Goal: Communication & Community: Answer question/provide support

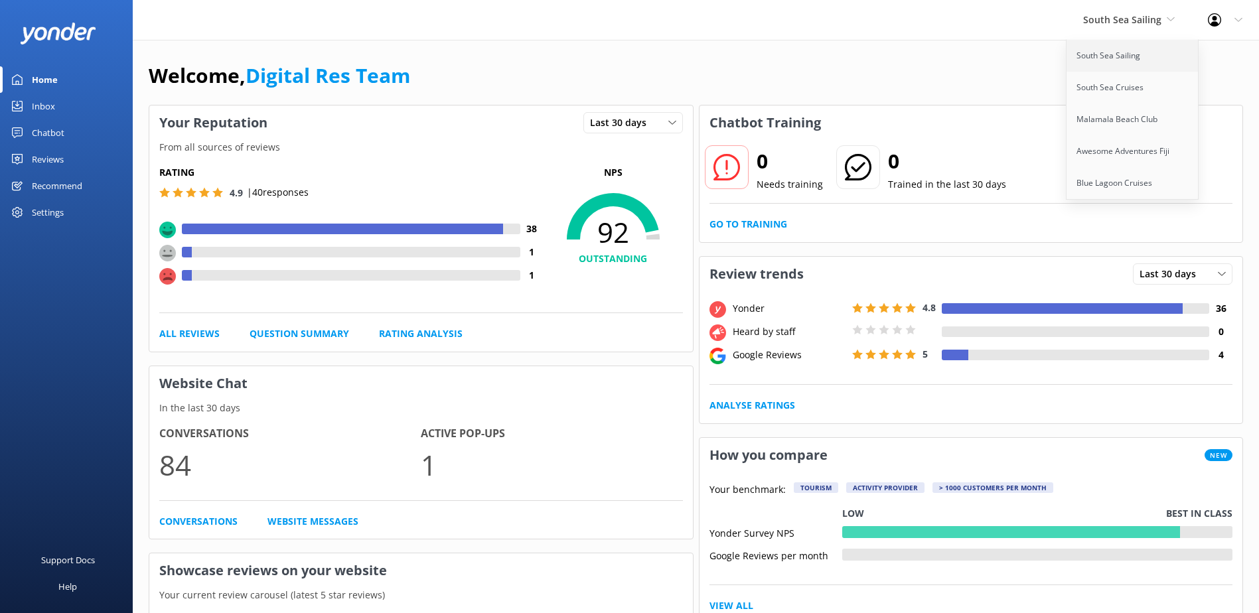
click at [1109, 54] on link "South Sea Sailing" at bounding box center [1133, 56] width 133 height 32
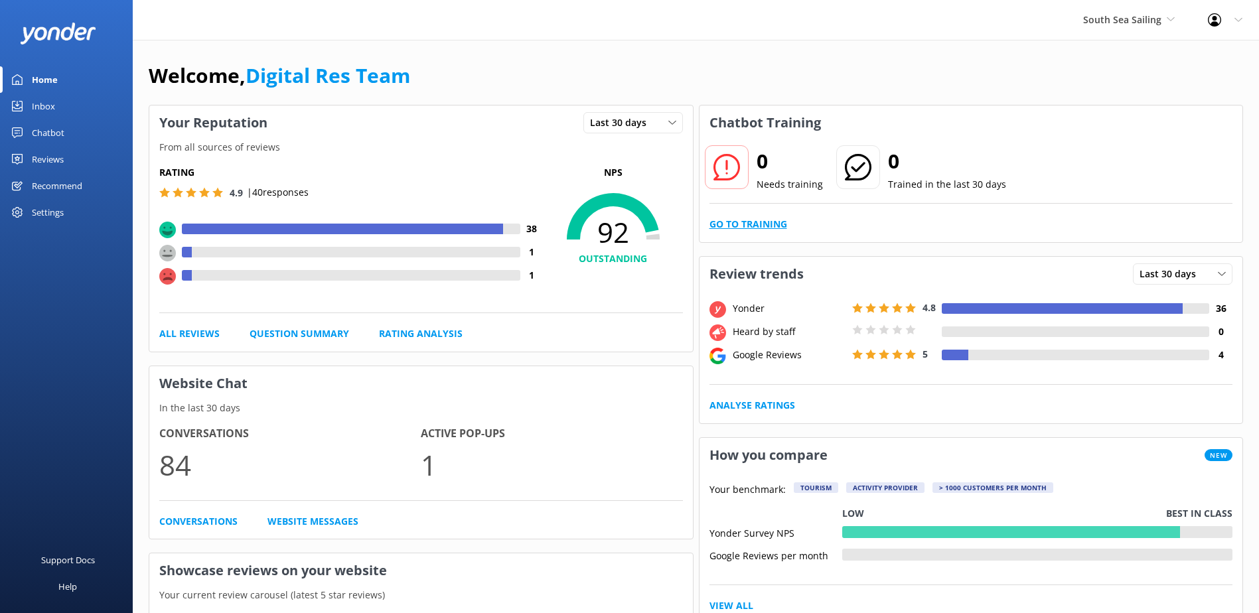
click at [750, 220] on link "Go to Training" at bounding box center [749, 224] width 78 height 15
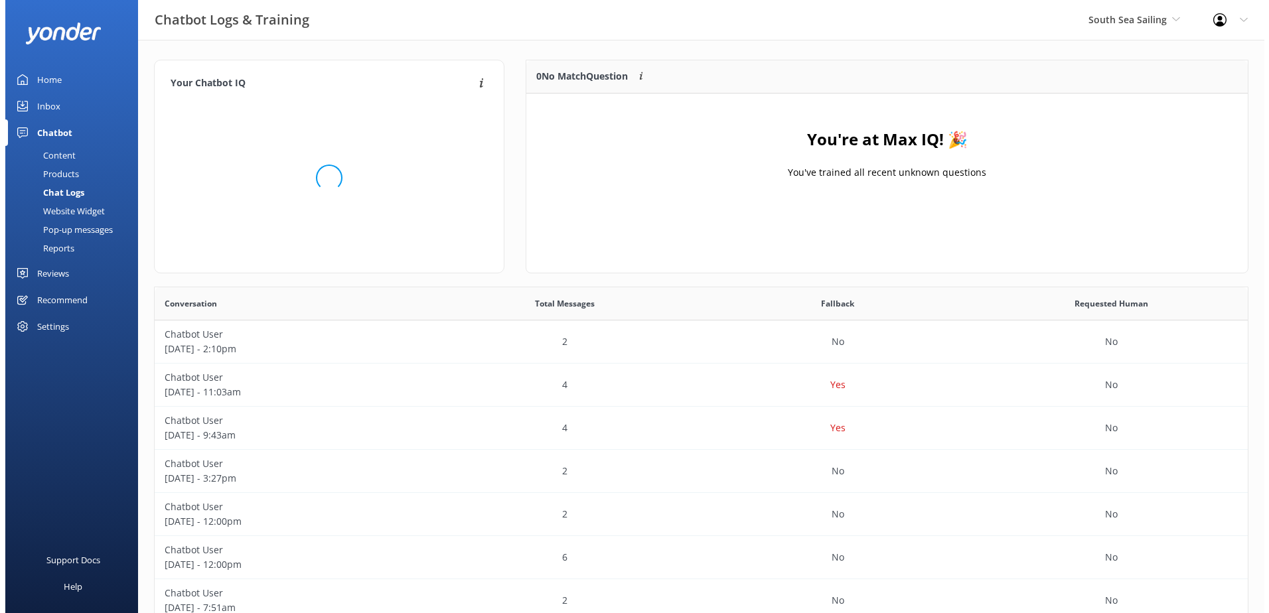
scroll to position [156, 711]
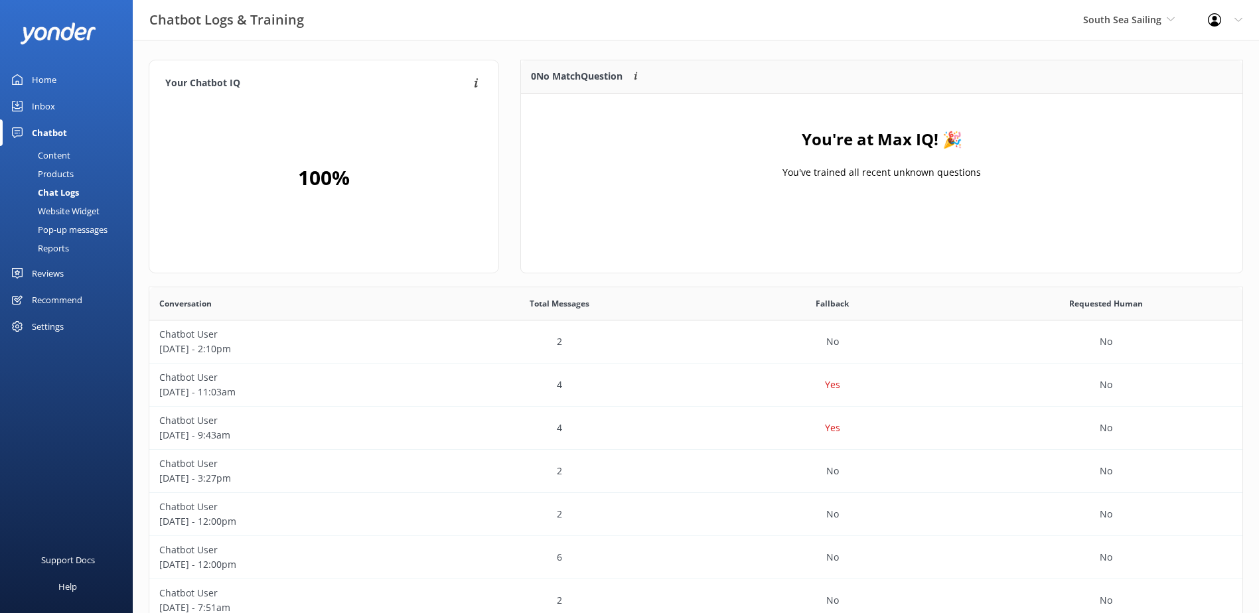
click at [62, 100] on link "Inbox" at bounding box center [66, 106] width 133 height 27
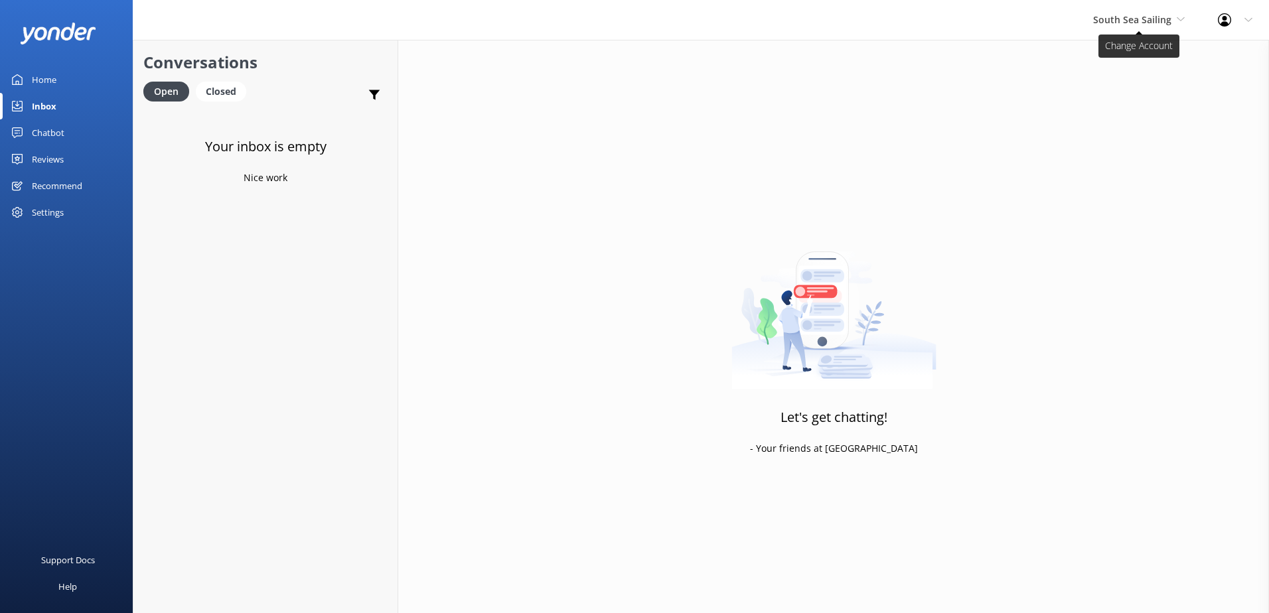
click at [1109, 13] on span "South Sea Sailing" at bounding box center [1132, 19] width 78 height 13
click at [1110, 79] on link "South Sea Cruises" at bounding box center [1143, 88] width 133 height 32
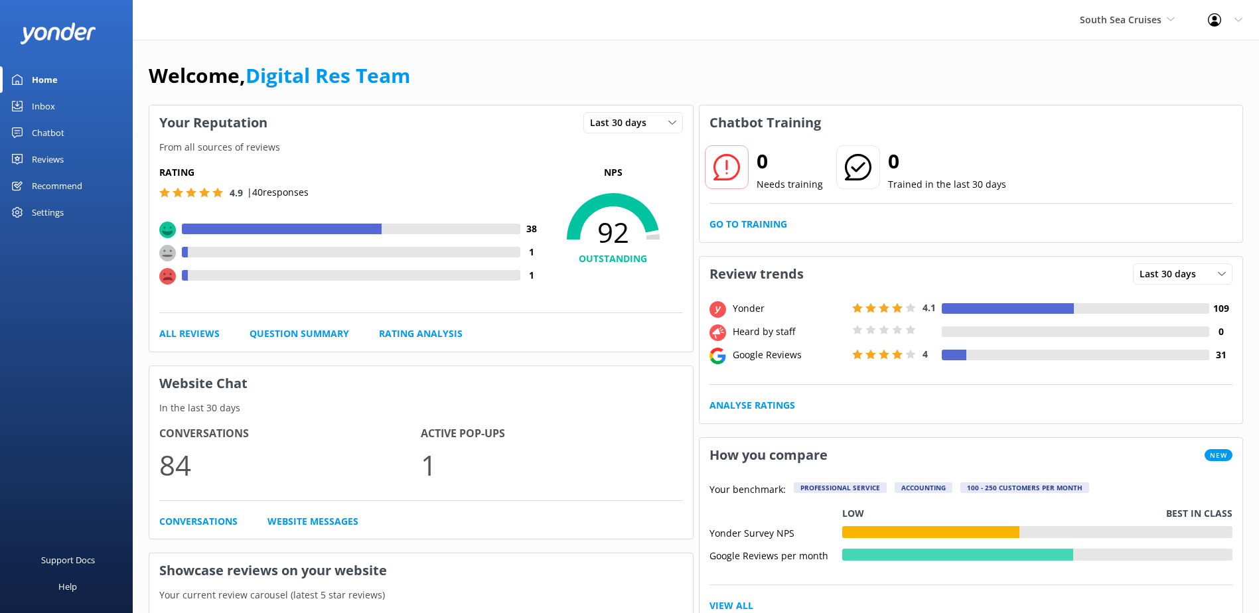
click at [37, 109] on div "Inbox" at bounding box center [43, 106] width 23 height 27
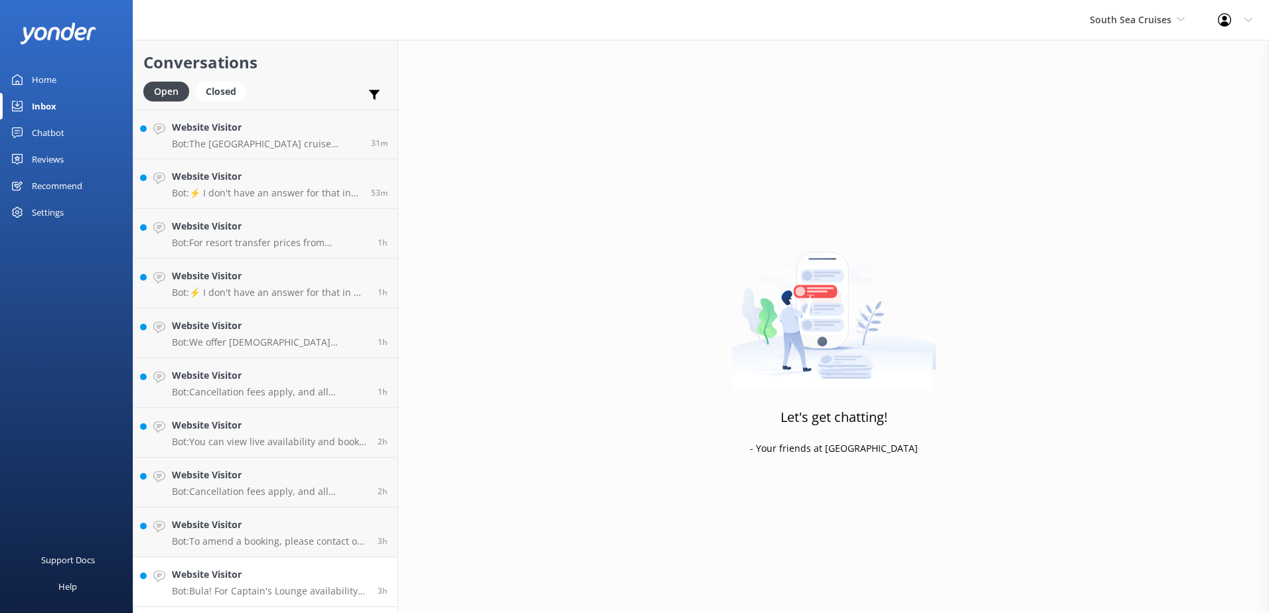
click at [337, 592] on p "Bot: Bula! For Captain's Lounge availability and upgrades, please call us on [P…" at bounding box center [270, 591] width 196 height 12
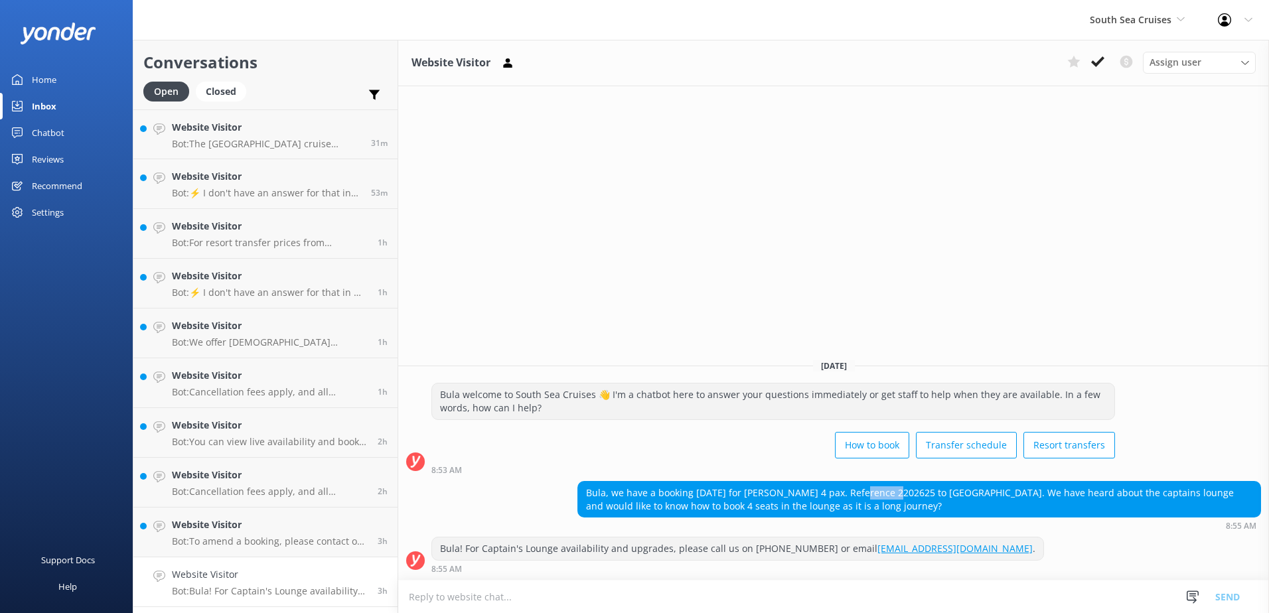
drag, startPoint x: 857, startPoint y: 493, endPoint x: 895, endPoint y: 491, distance: 37.9
click at [895, 491] on div "Bula, we have a booking [DATE] for [PERSON_NAME] 4 pax. Reference 2202625 to [G…" at bounding box center [919, 499] width 682 height 35
copy div "2202625"
click at [1108, 59] on button at bounding box center [1098, 62] width 24 height 20
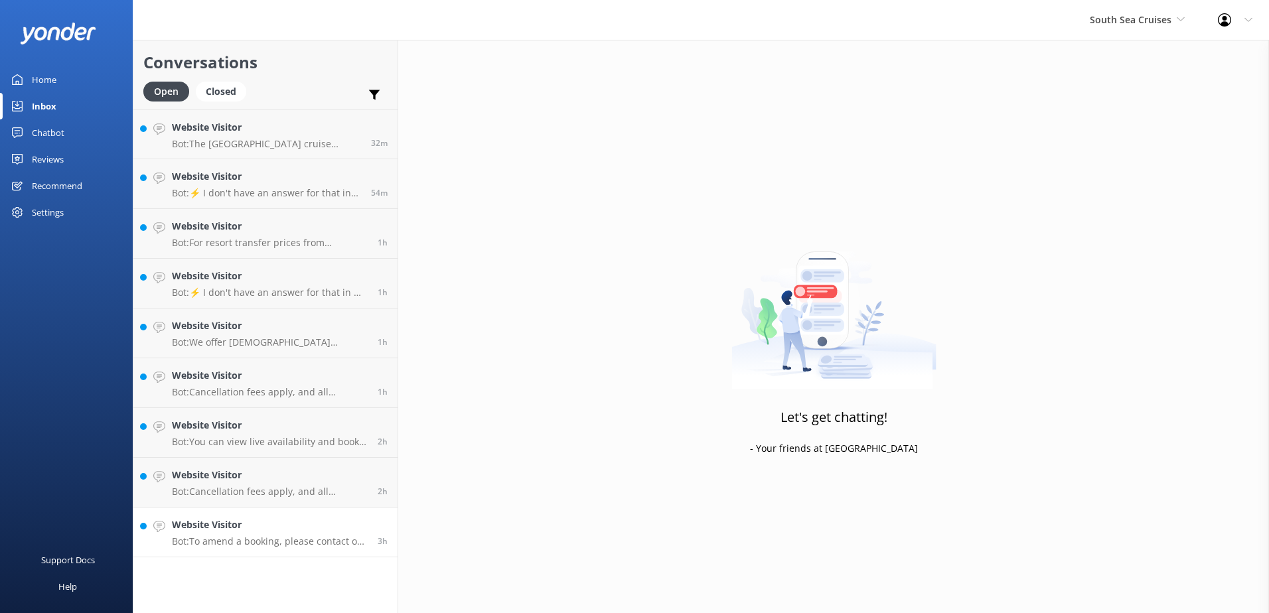
click at [289, 555] on link "Website Visitor Bot: To amend a booking, please contact our reservations team w…" at bounding box center [265, 533] width 264 height 50
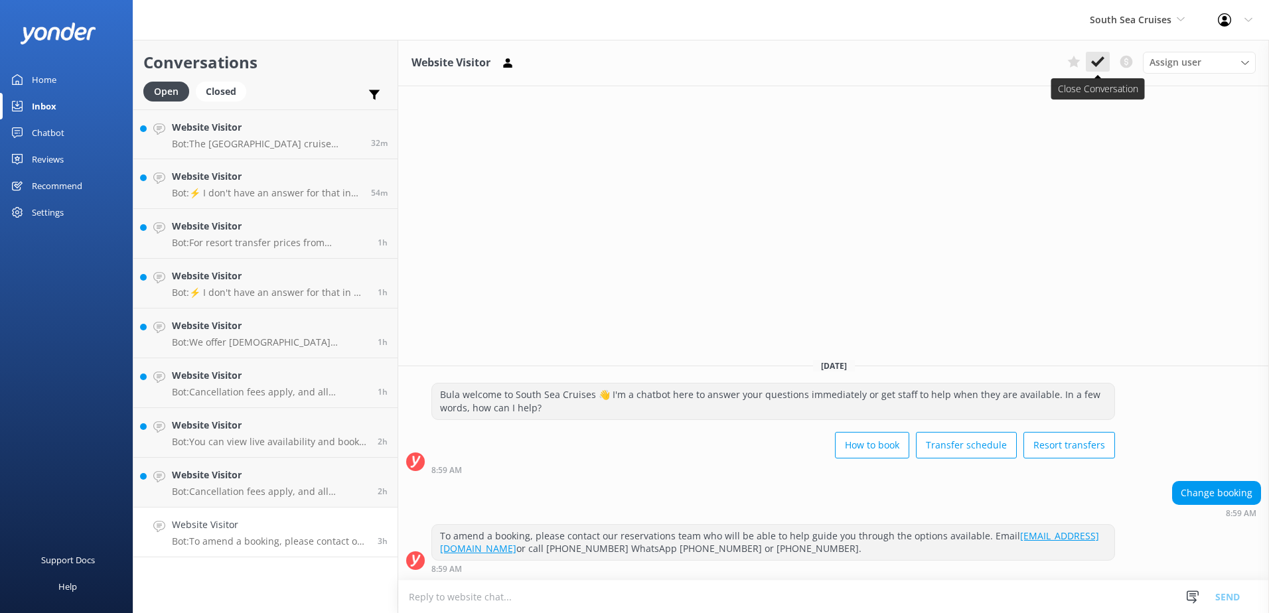
click at [1089, 65] on button at bounding box center [1098, 62] width 24 height 20
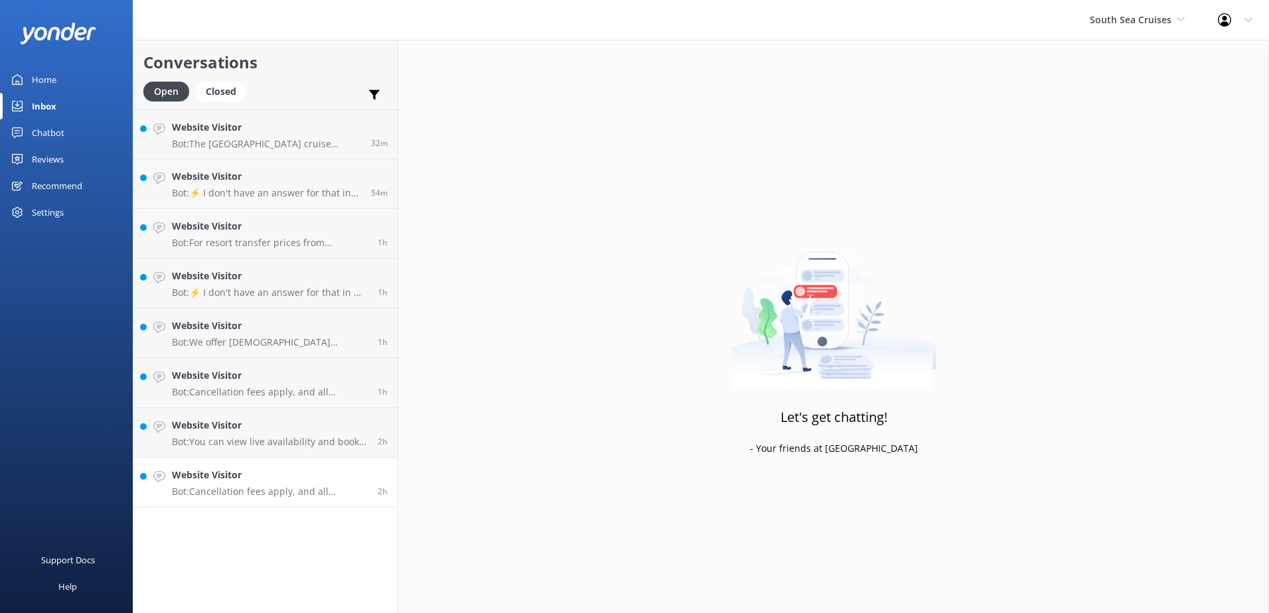
click at [283, 473] on h4 "Website Visitor" at bounding box center [270, 475] width 196 height 15
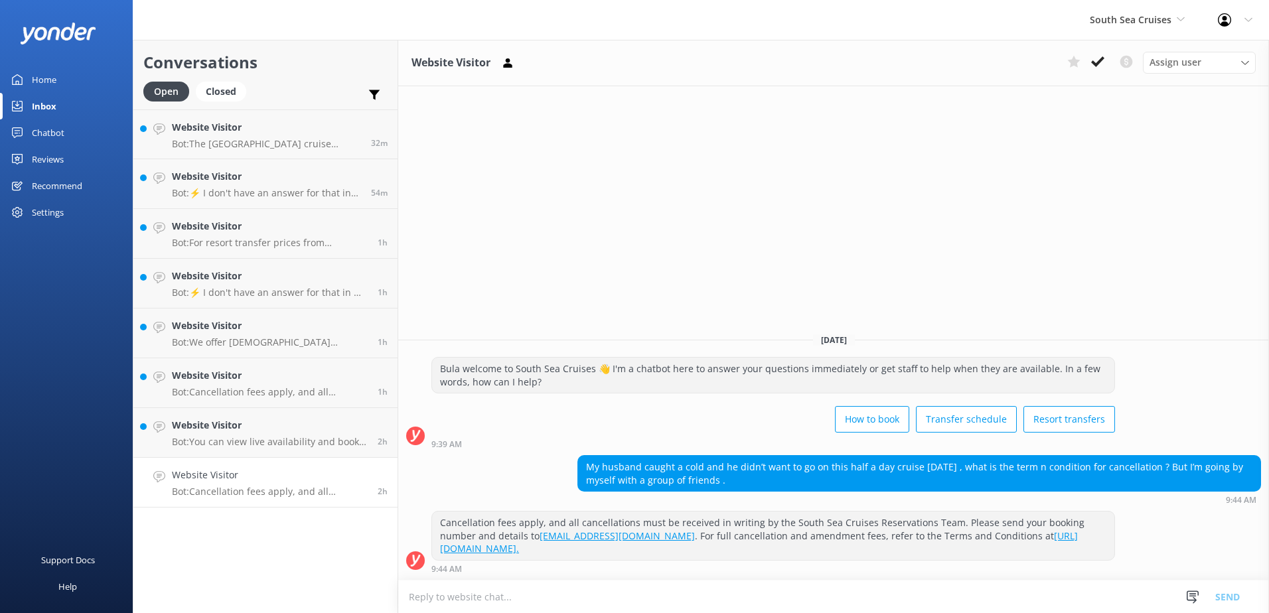
click at [790, 598] on textarea at bounding box center [833, 597] width 871 height 33
type textarea "Please note a 100% cancellation fee will apply to the booking as cancellation w…"
click at [1229, 588] on button "Send" at bounding box center [1228, 596] width 50 height 33
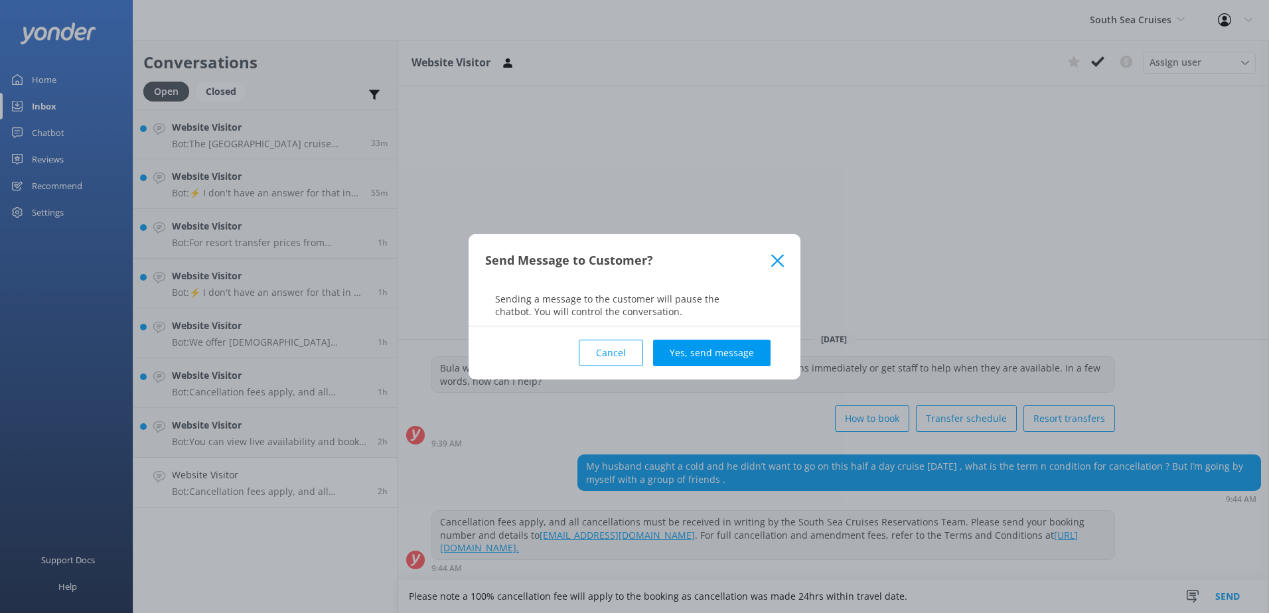
click at [704, 327] on div "Send Message to Customer? Sending a message to the customer will pause the chat…" at bounding box center [634, 306] width 1269 height 613
drag, startPoint x: 704, startPoint y: 327, endPoint x: 720, endPoint y: 351, distance: 28.7
click at [718, 349] on button "Yes, send message" at bounding box center [711, 353] width 117 height 27
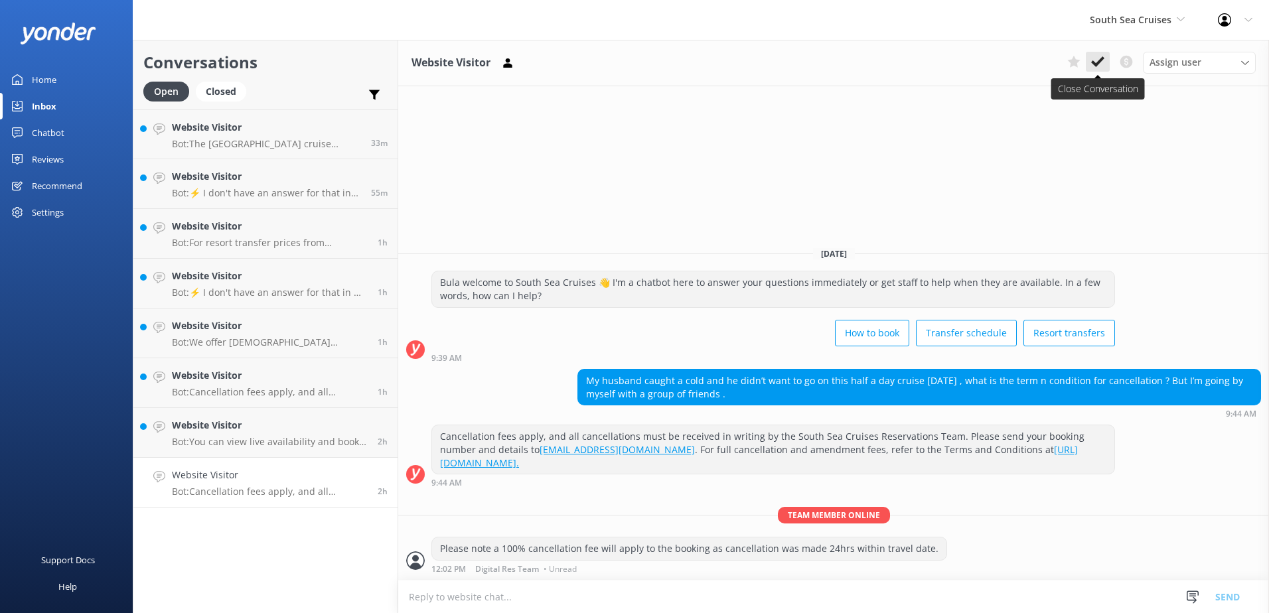
click at [1099, 66] on icon at bounding box center [1097, 61] width 13 height 13
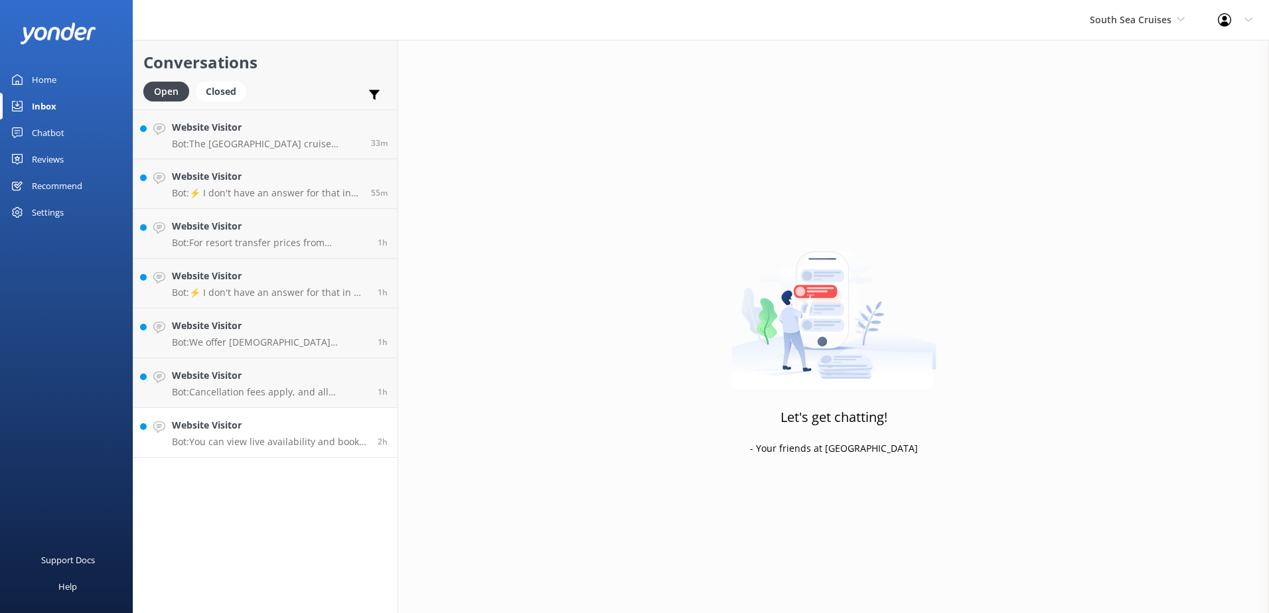
click at [315, 426] on h4 "Website Visitor" at bounding box center [270, 425] width 196 height 15
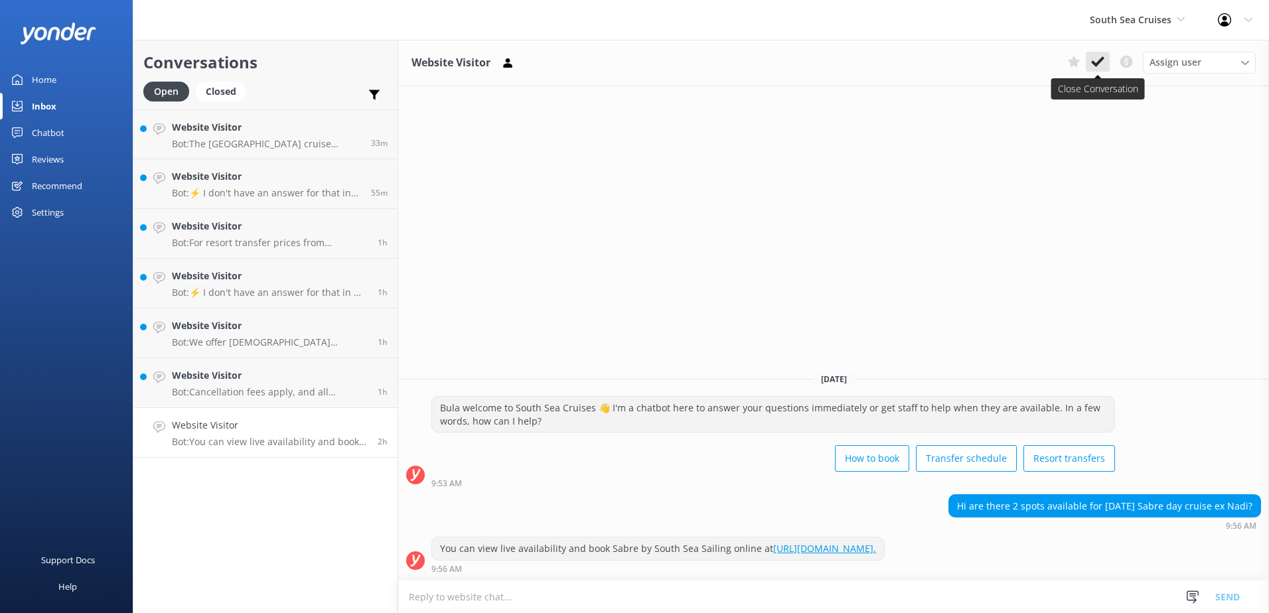
click at [1099, 63] on use at bounding box center [1097, 61] width 13 height 11
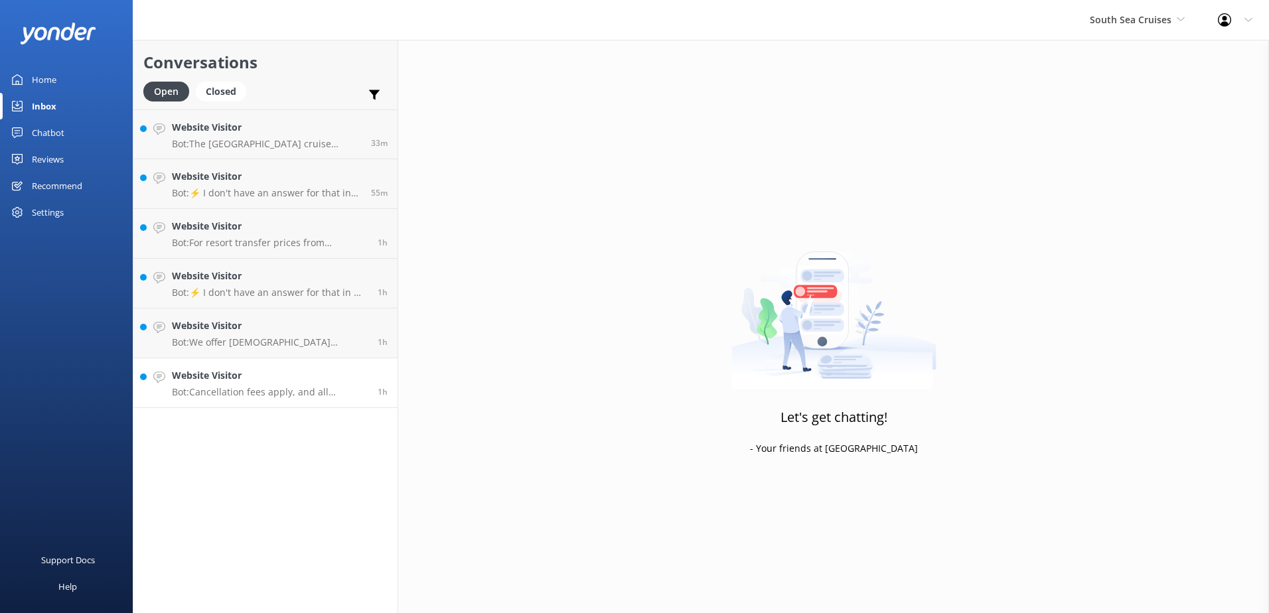
click at [343, 380] on h4 "Website Visitor" at bounding box center [270, 375] width 196 height 15
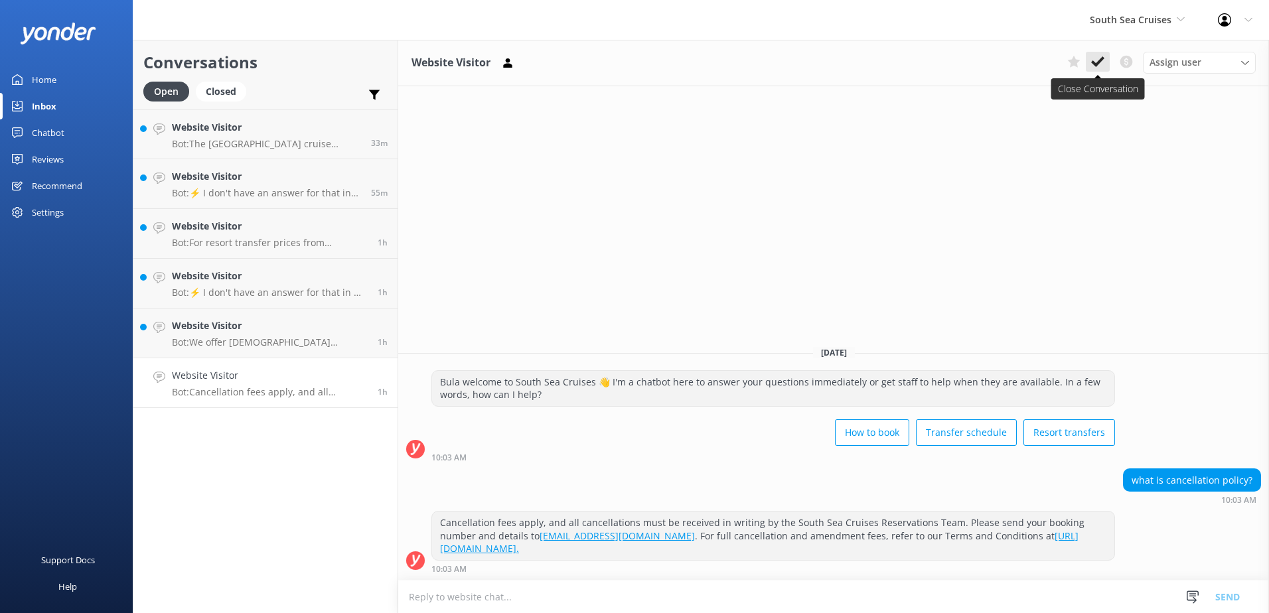
click at [1093, 64] on use at bounding box center [1097, 61] width 13 height 11
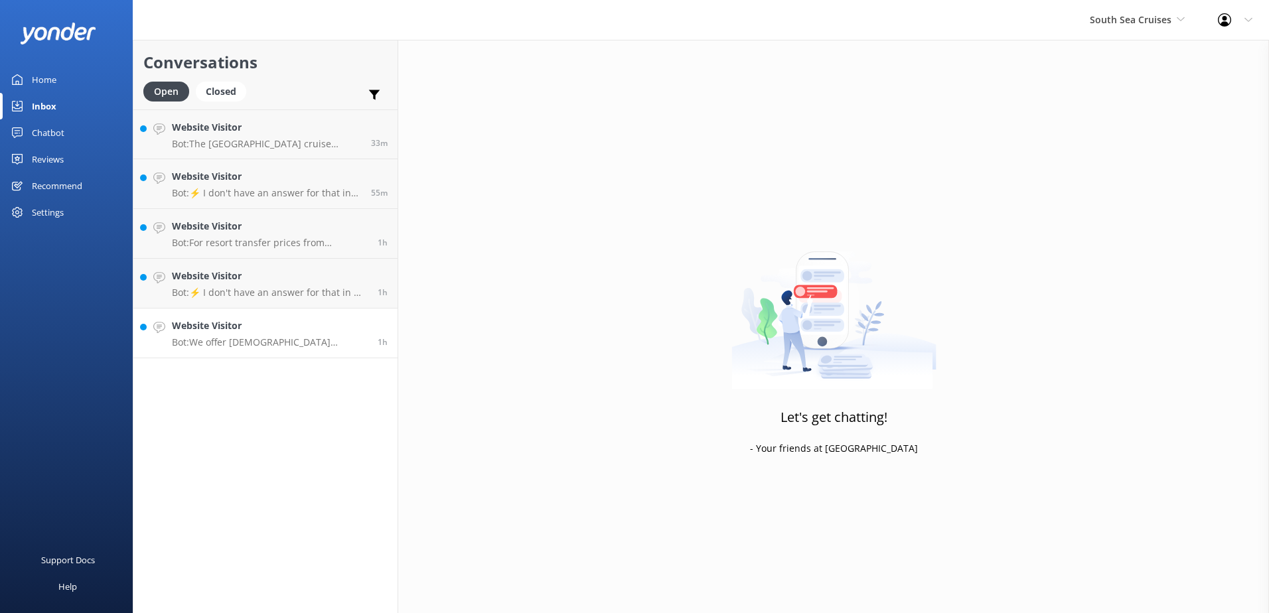
click at [268, 327] on h4 "Website Visitor" at bounding box center [270, 326] width 196 height 15
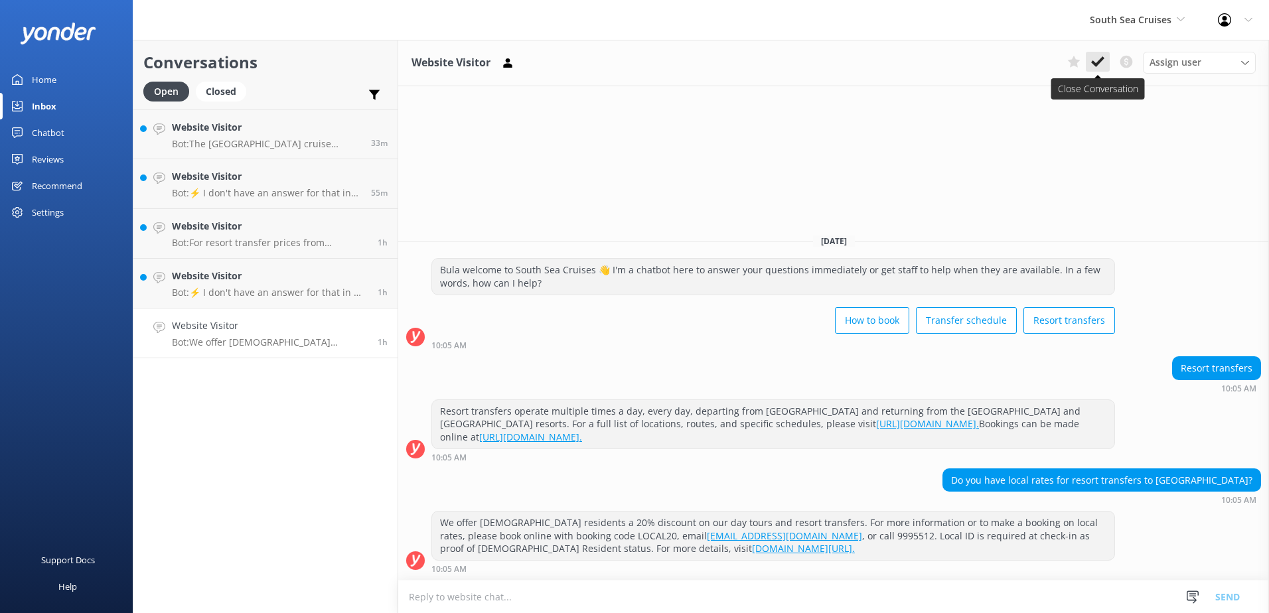
click at [1101, 64] on icon at bounding box center [1097, 61] width 13 height 13
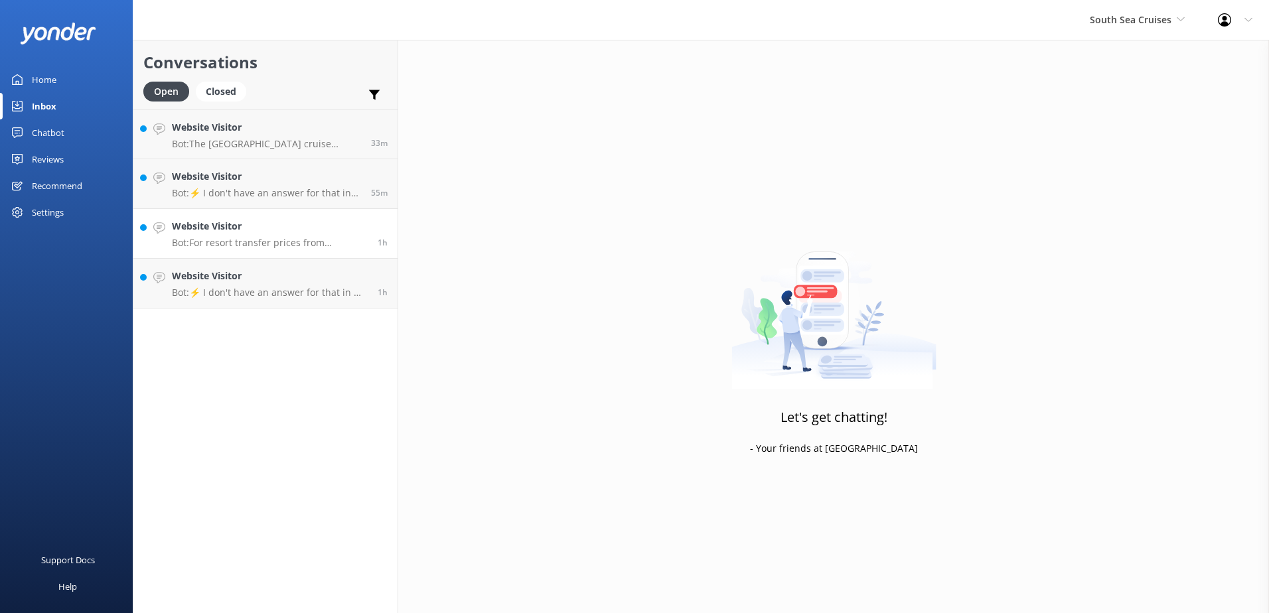
click at [303, 255] on link "Website Visitor Bot: For resort transfer prices from [GEOGRAPHIC_DATA] to [GEOG…" at bounding box center [265, 234] width 264 height 50
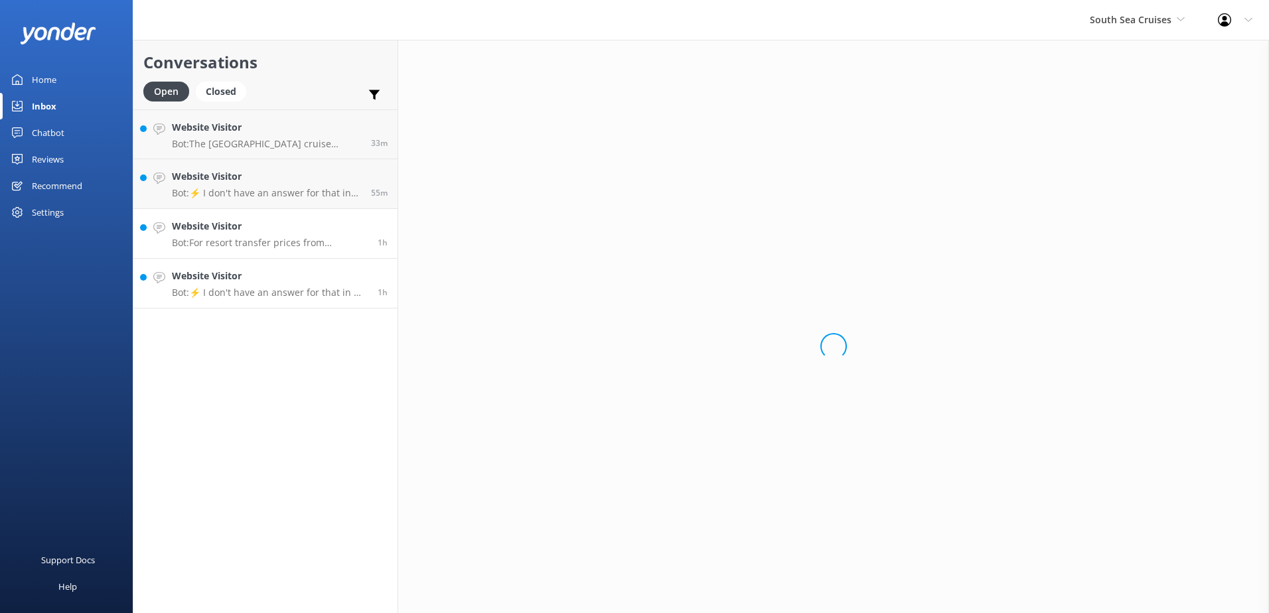
click at [301, 293] on p "Bot: ⚡ I don't have an answer for that in my knowledge base. Please try and rep…" at bounding box center [270, 293] width 196 height 12
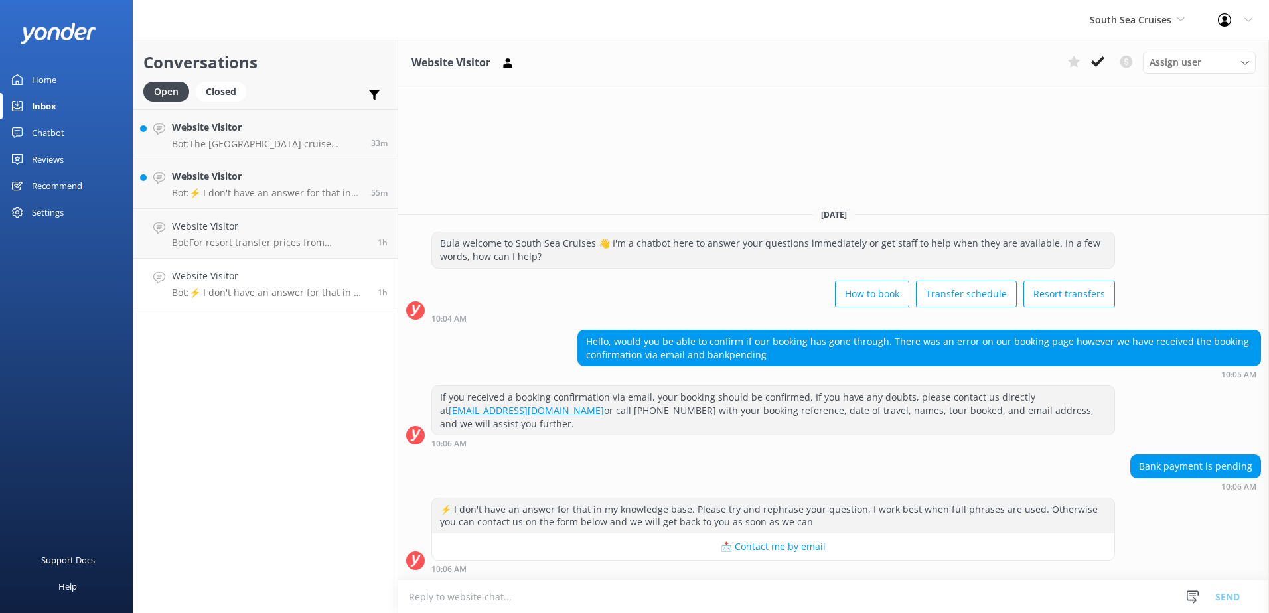
click at [723, 591] on textarea at bounding box center [833, 597] width 871 height 33
click at [798, 595] on textarea at bounding box center [833, 597] width 871 height 33
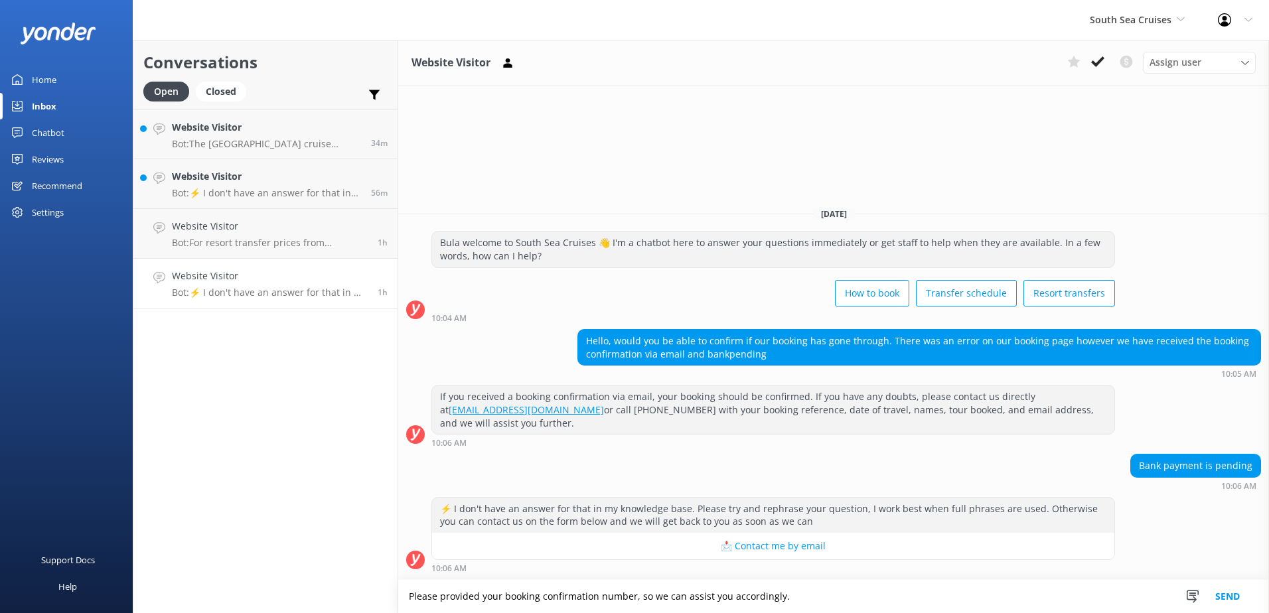
type textarea "Please provided your booking confirmation number, so we can assist you accordin…"
click at [1216, 585] on button "Send" at bounding box center [1228, 596] width 50 height 33
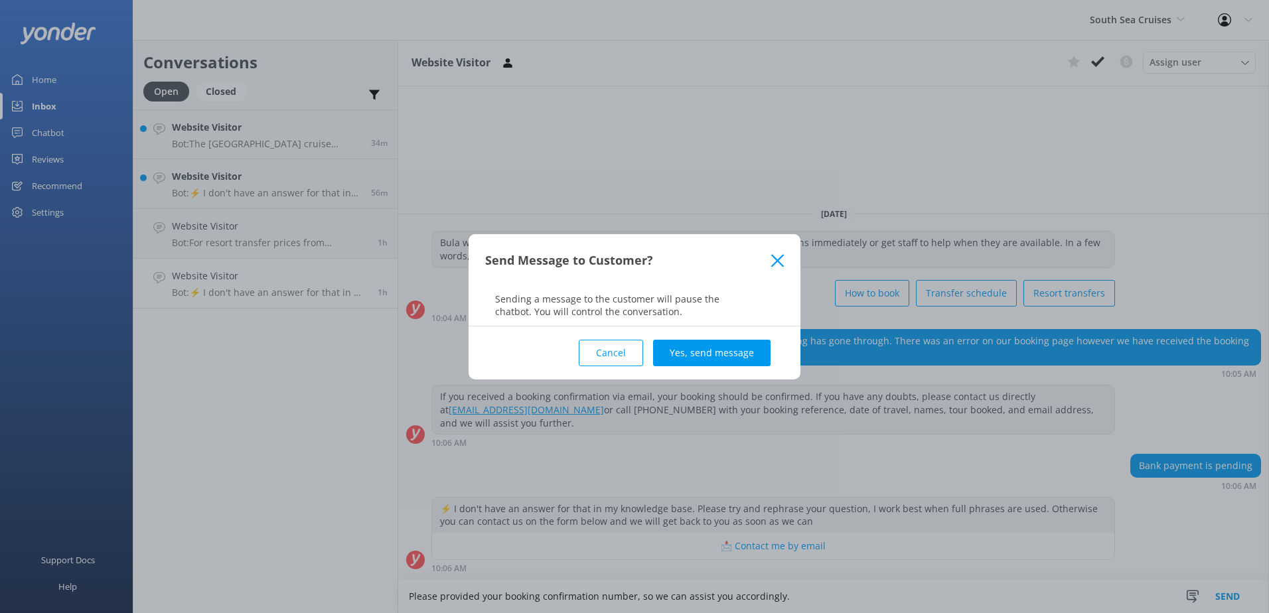
click at [749, 333] on div "Cancel Yes, send message" at bounding box center [634, 353] width 299 height 53
click at [754, 356] on button "Yes, send message" at bounding box center [711, 353] width 117 height 27
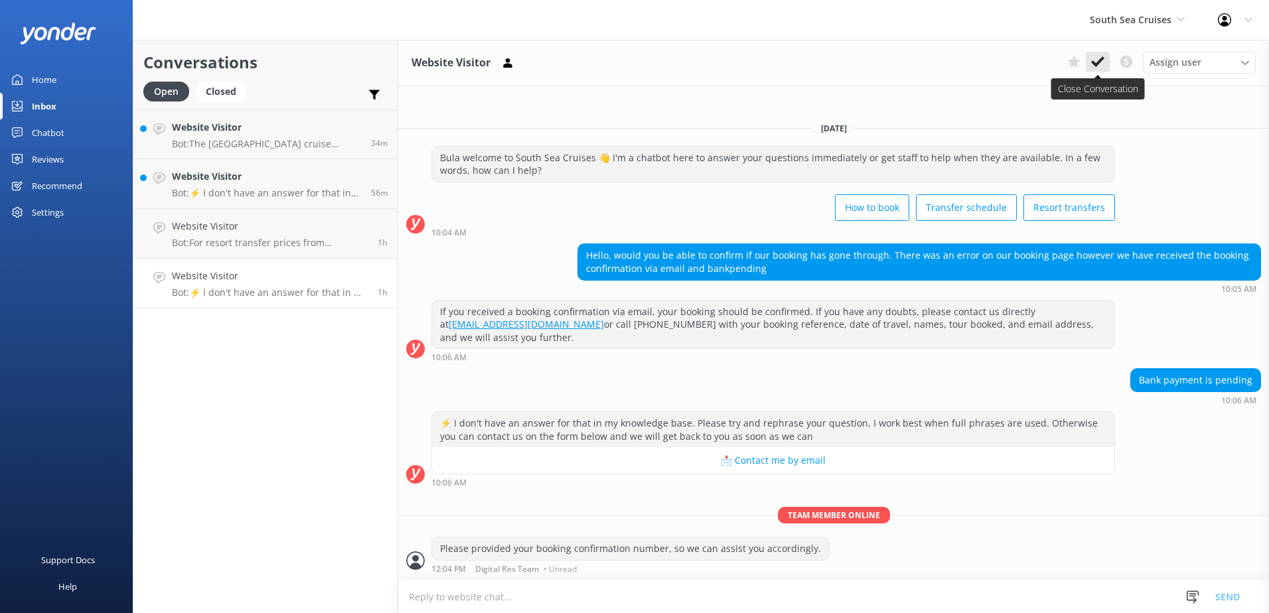
click at [1091, 54] on button at bounding box center [1098, 62] width 24 height 20
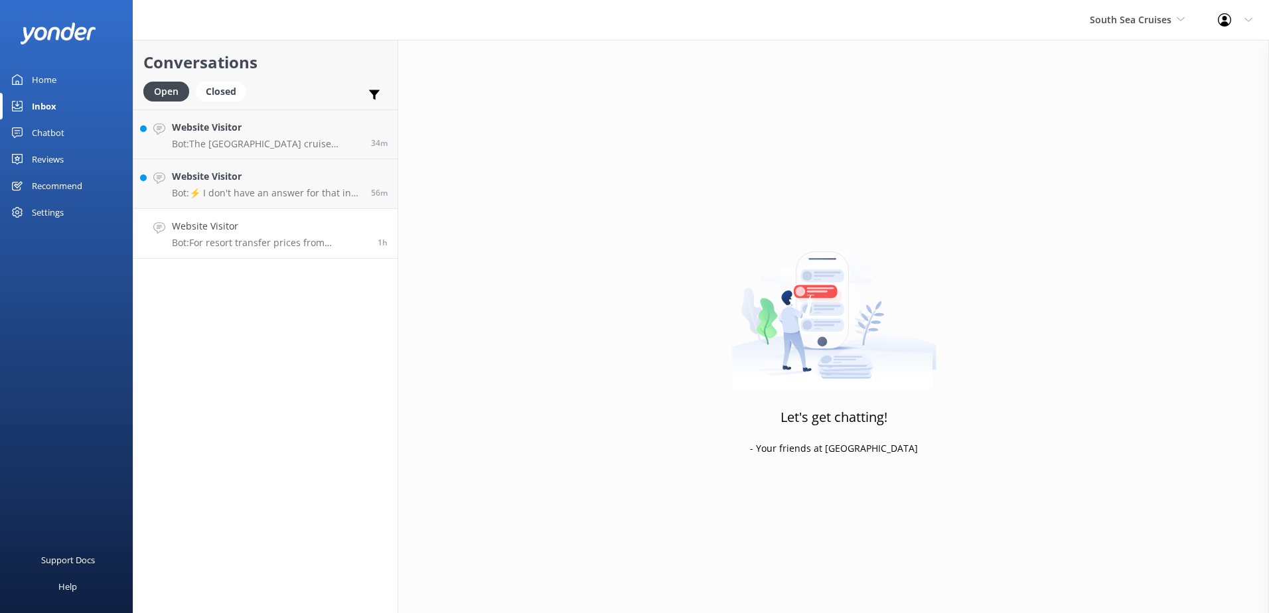
click at [236, 244] on p "Bot: For resort transfer prices from [GEOGRAPHIC_DATA] to [GEOGRAPHIC_DATA], pl…" at bounding box center [270, 243] width 196 height 12
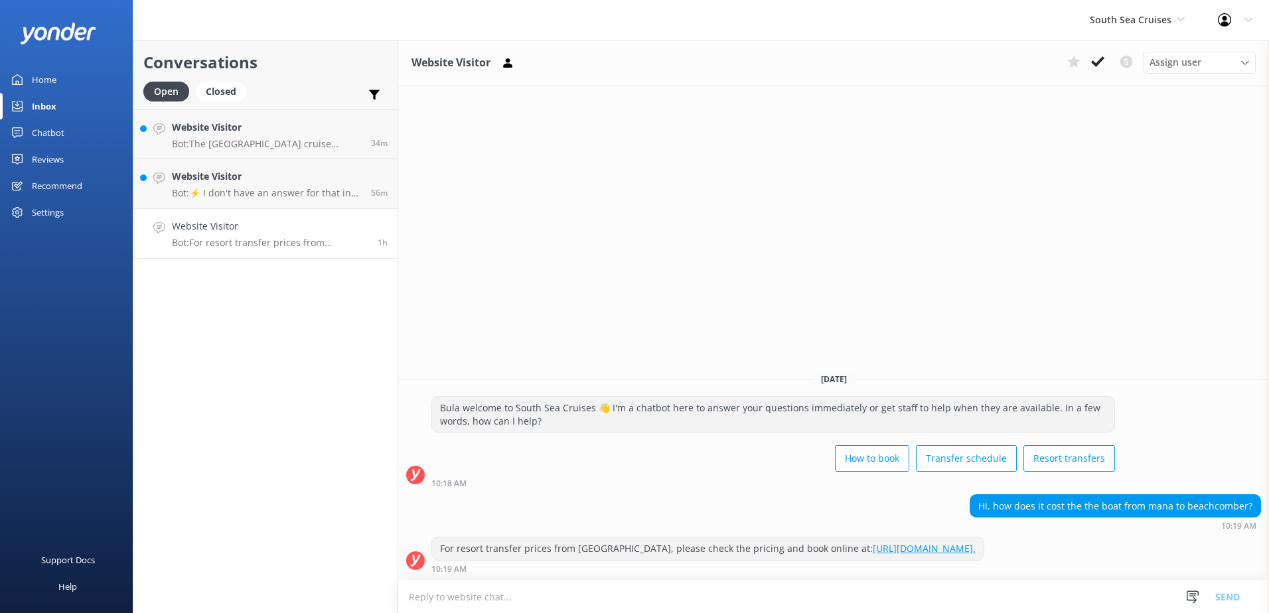
click at [800, 604] on textarea at bounding box center [833, 597] width 871 height 33
click at [1096, 52] on button at bounding box center [1098, 62] width 24 height 20
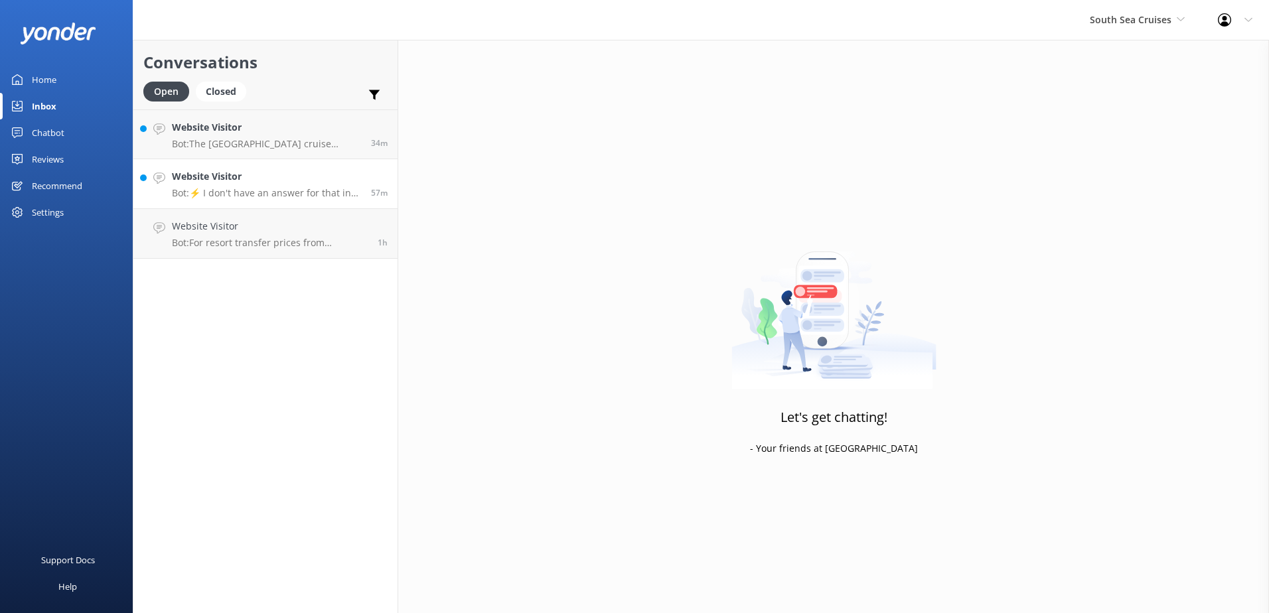
click at [299, 186] on div "Website Visitor Bot: ⚡ I don't have an answer for that in my knowledge base. Pl…" at bounding box center [266, 183] width 189 height 29
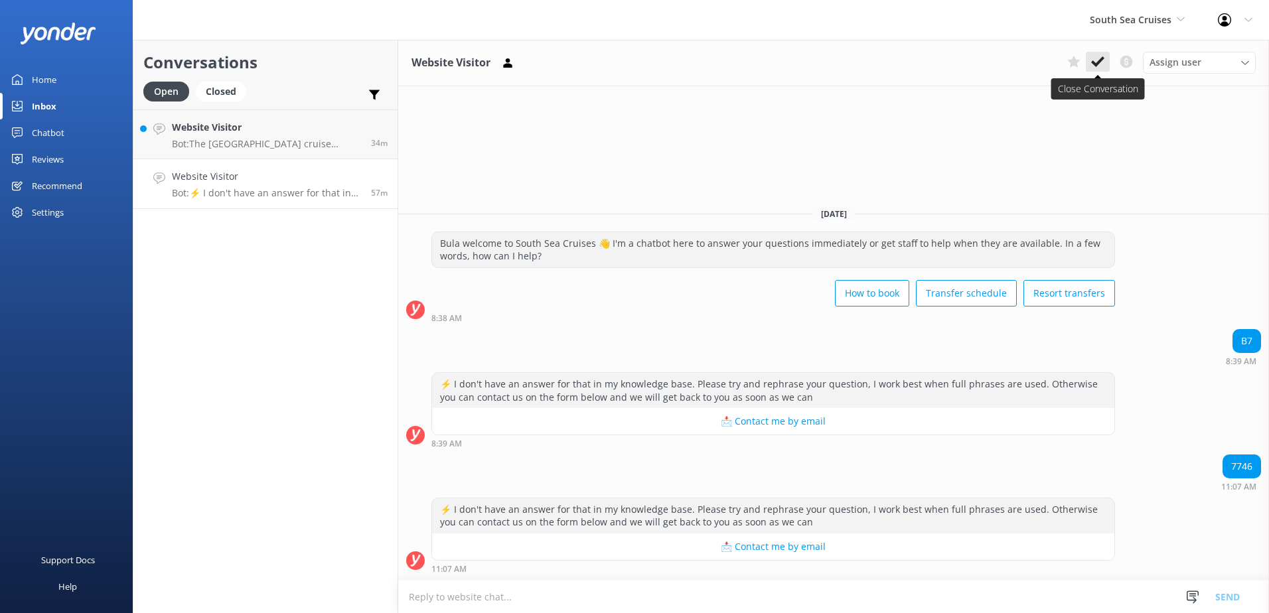
click at [1105, 68] on button at bounding box center [1098, 62] width 24 height 20
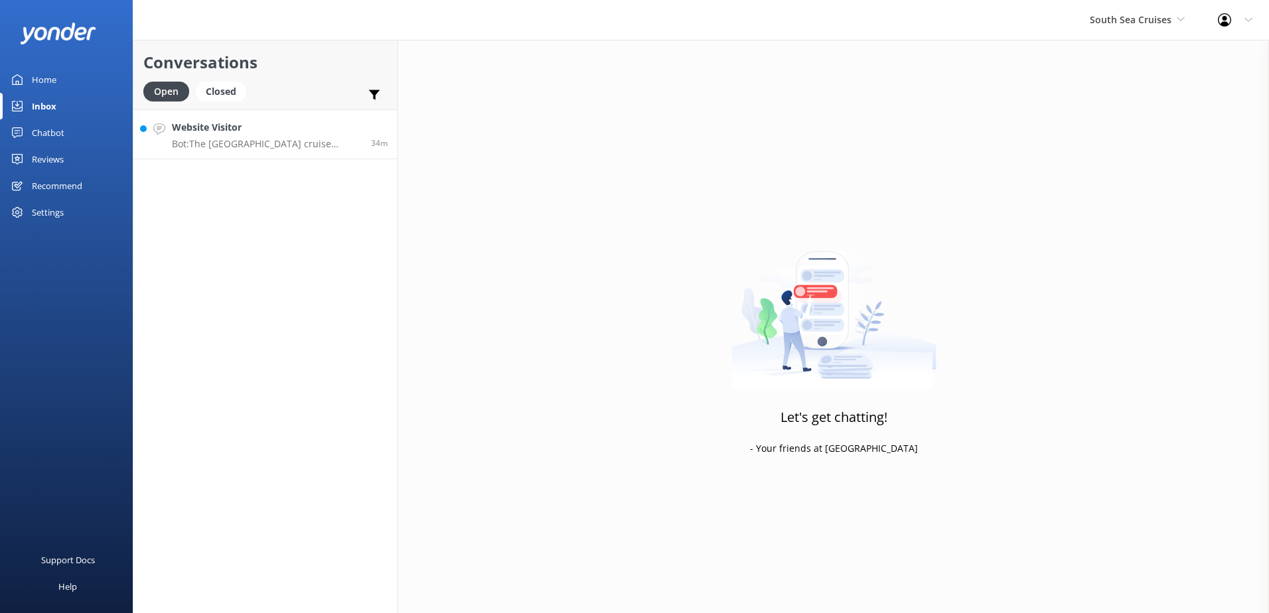
click at [298, 135] on div "Website Visitor Bot: The [GEOGRAPHIC_DATA] cruise departs daily from [GEOGRAPHI…" at bounding box center [266, 134] width 189 height 29
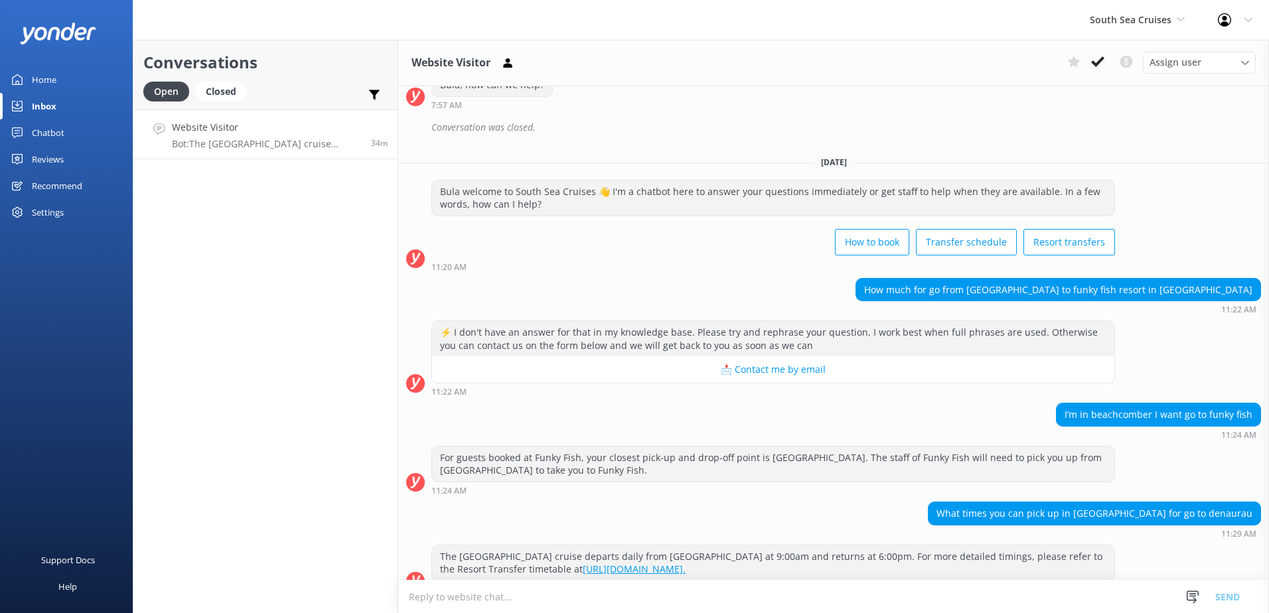
scroll to position [381, 0]
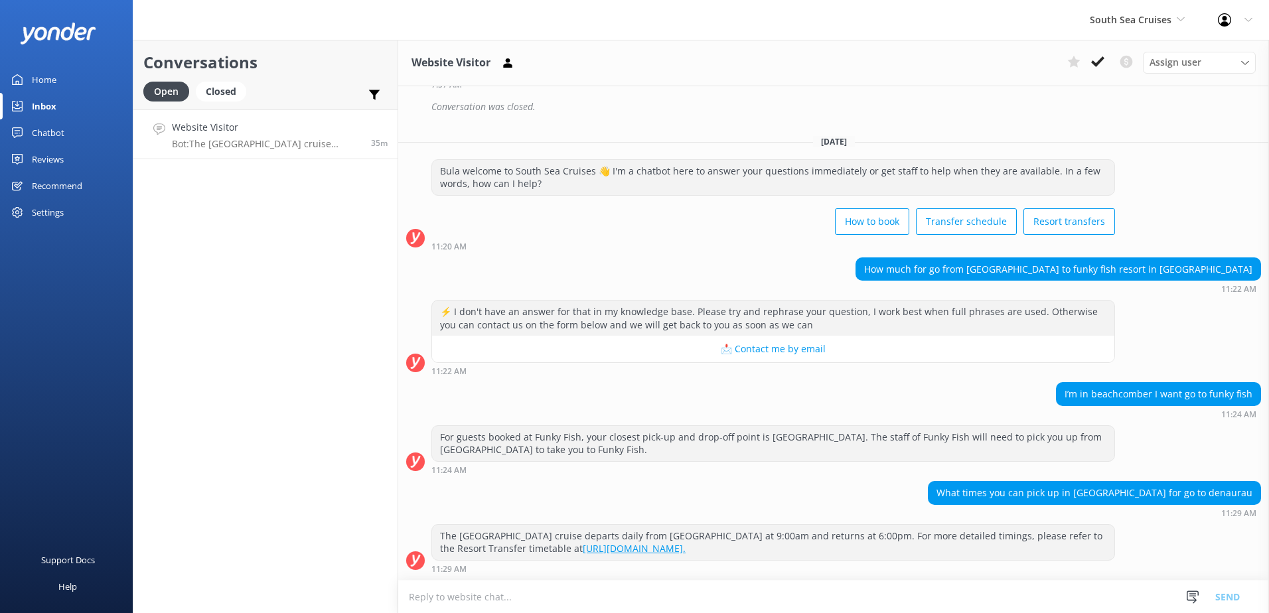
click at [873, 592] on textarea at bounding box center [833, 597] width 871 height 33
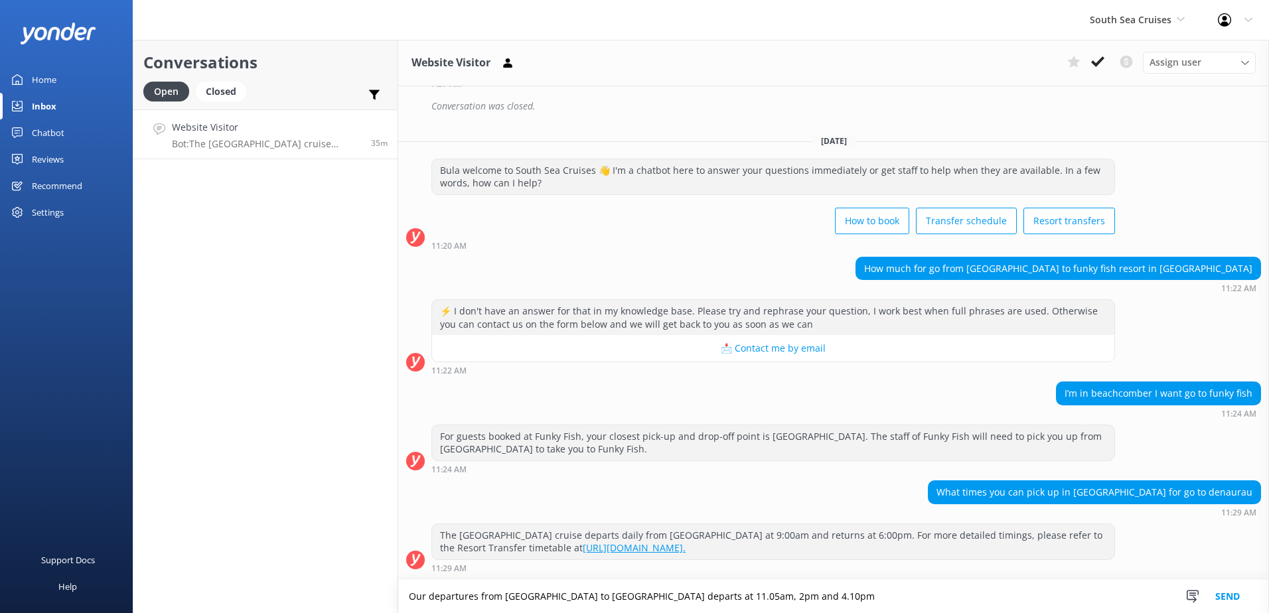
type textarea "Our departures from [GEOGRAPHIC_DATA] to [GEOGRAPHIC_DATA] departs at 11.05am, …"
click at [1241, 603] on button "Send" at bounding box center [1228, 596] width 50 height 33
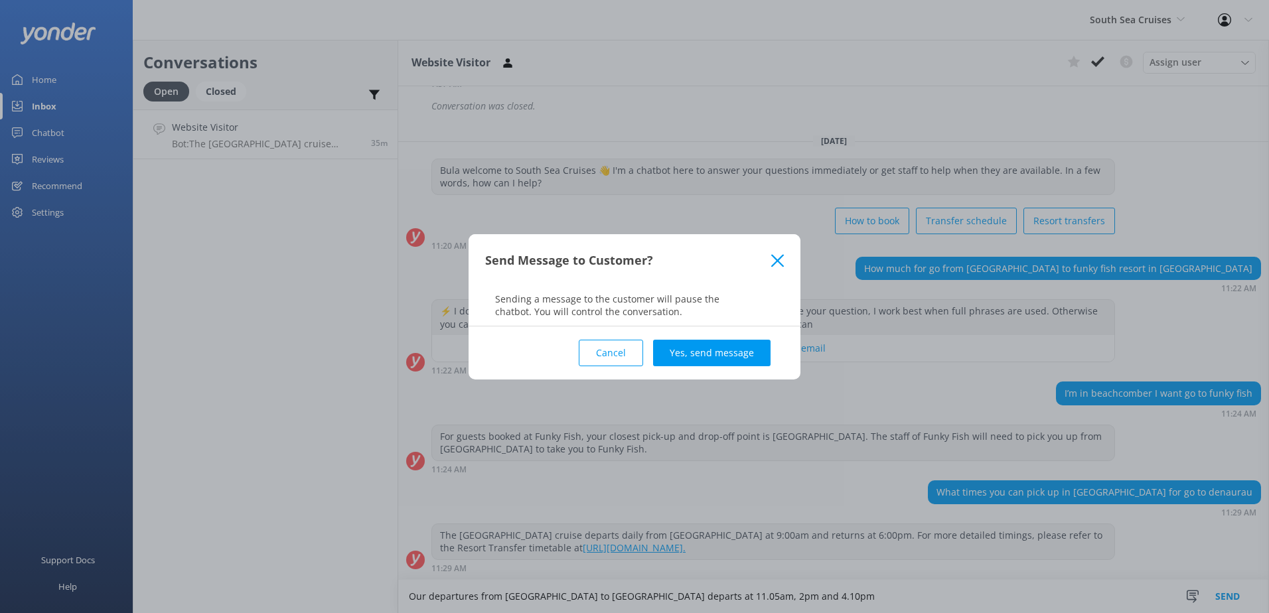
click at [708, 332] on div "Cancel Yes, send message" at bounding box center [634, 353] width 299 height 53
click at [716, 351] on button "Yes, send message" at bounding box center [711, 353] width 117 height 27
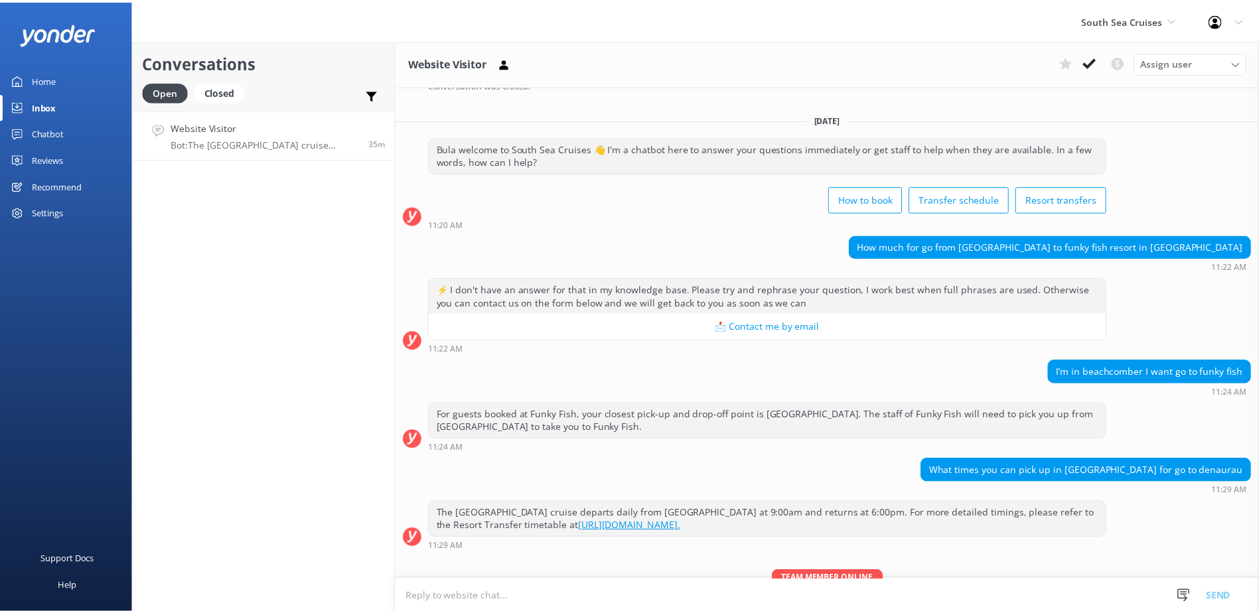
scroll to position [467, 0]
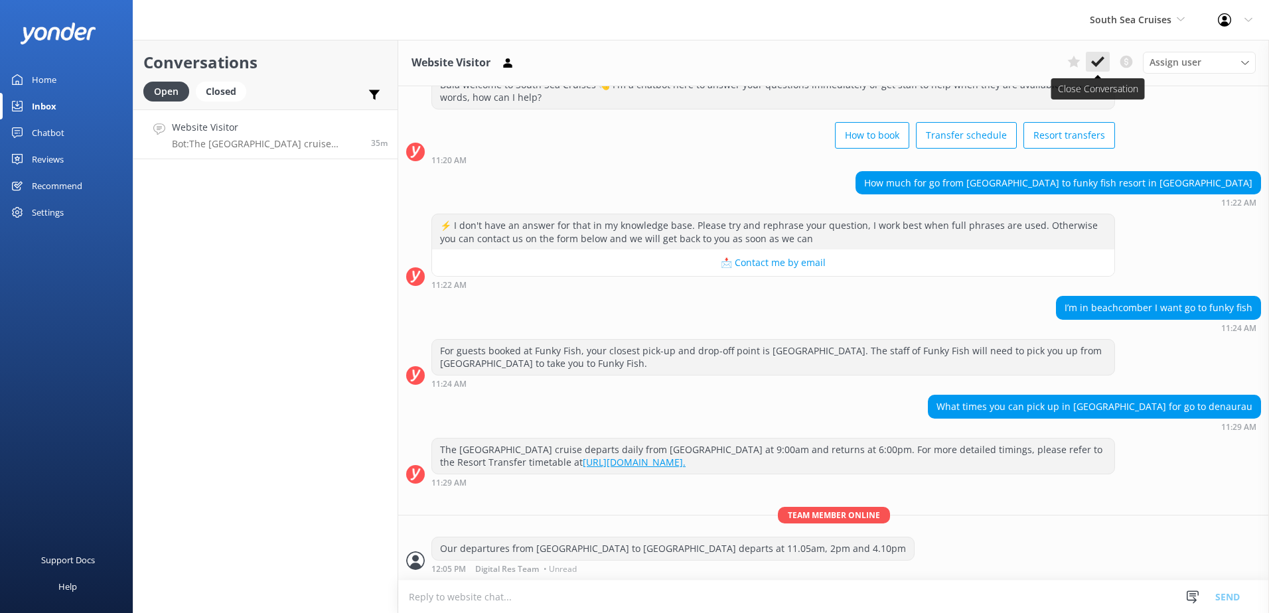
click at [1097, 58] on icon at bounding box center [1097, 61] width 13 height 13
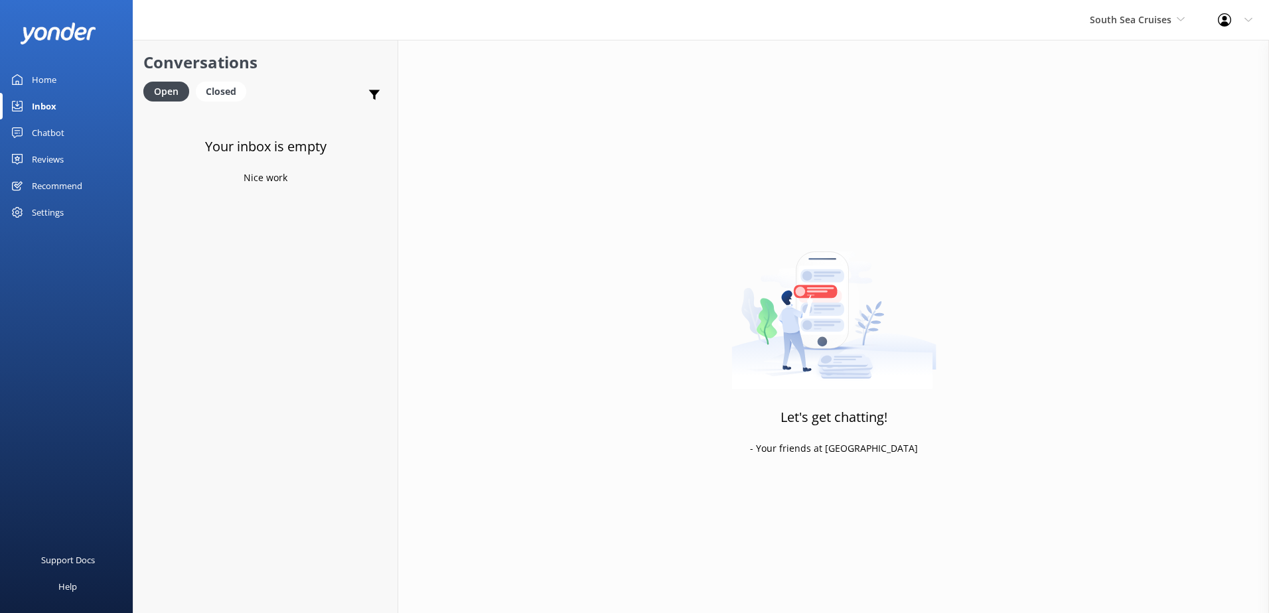
click at [1123, 29] on div "South Sea Cruises South Sea Sailing South Sea Cruises Malamala Beach Club Aweso…" at bounding box center [1137, 20] width 128 height 40
click at [1121, 114] on link "Malamala Beach Club" at bounding box center [1139, 120] width 133 height 32
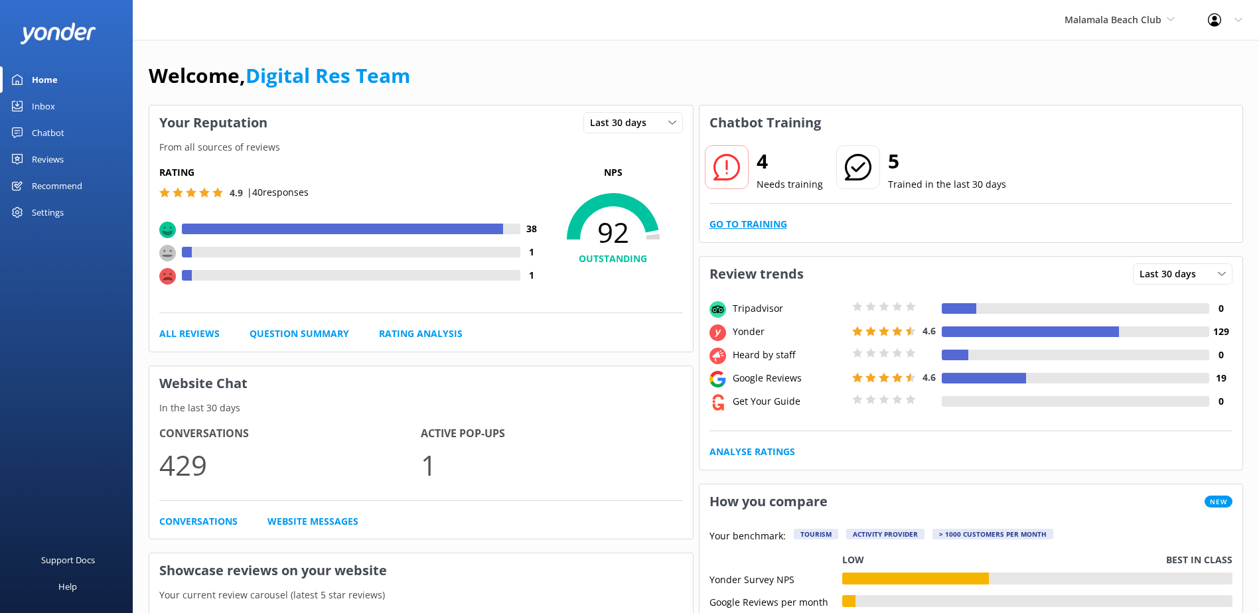
click at [759, 223] on link "Go to Training" at bounding box center [749, 224] width 78 height 15
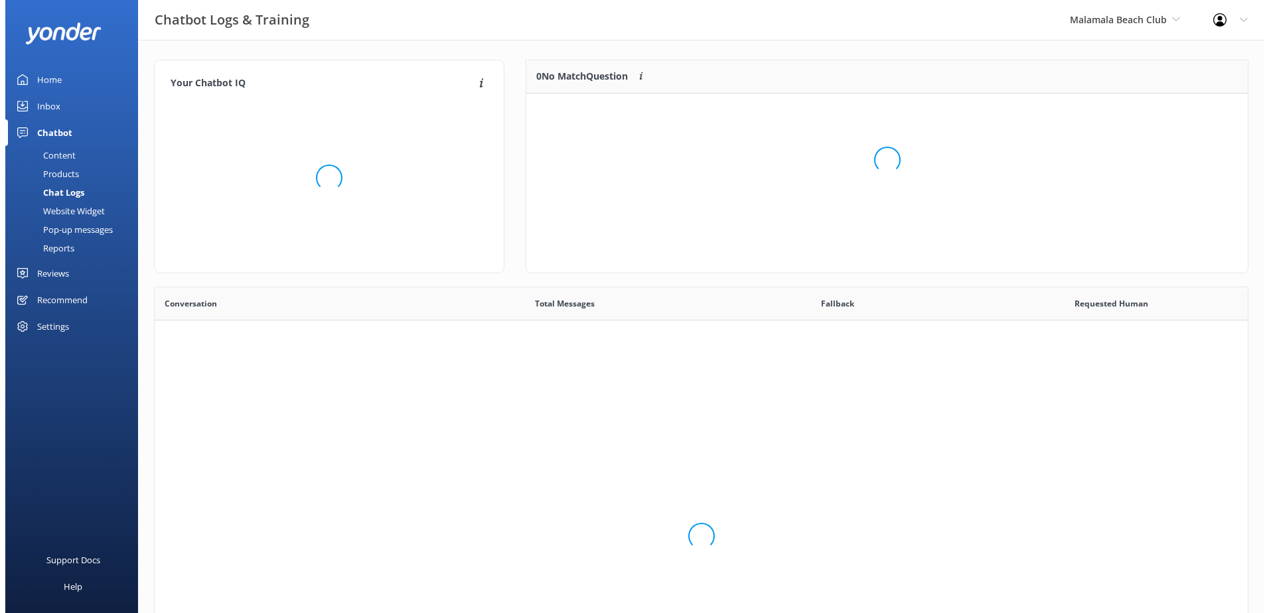
scroll to position [455, 1083]
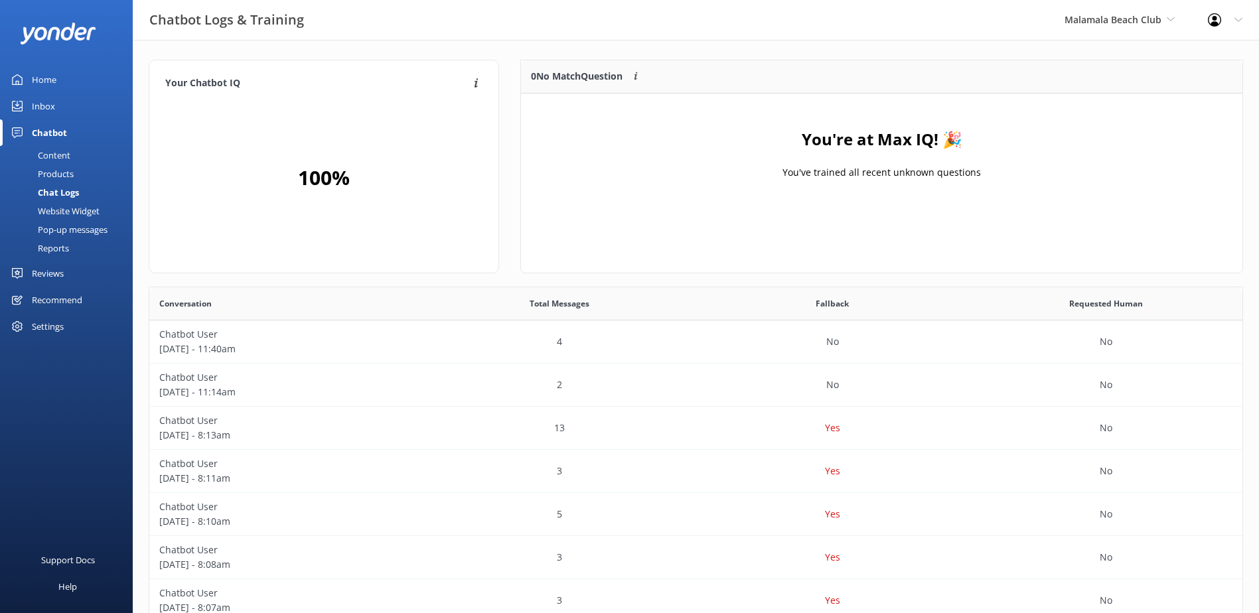
click at [46, 109] on div "Inbox" at bounding box center [43, 106] width 23 height 27
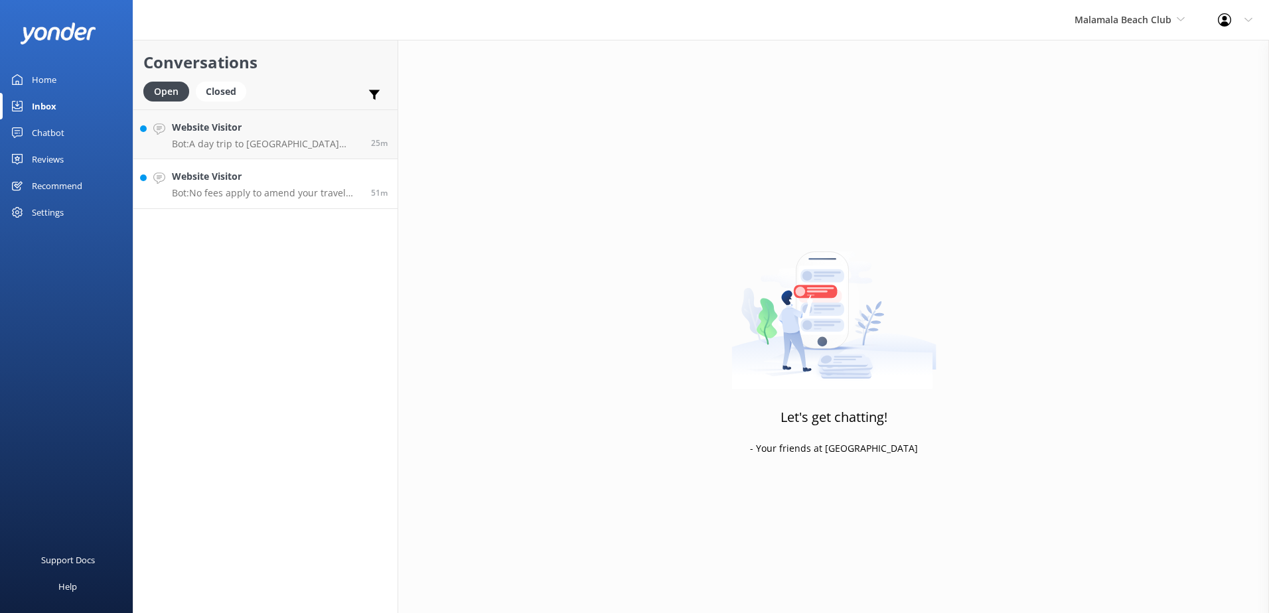
click at [287, 183] on h4 "Website Visitor" at bounding box center [266, 176] width 189 height 15
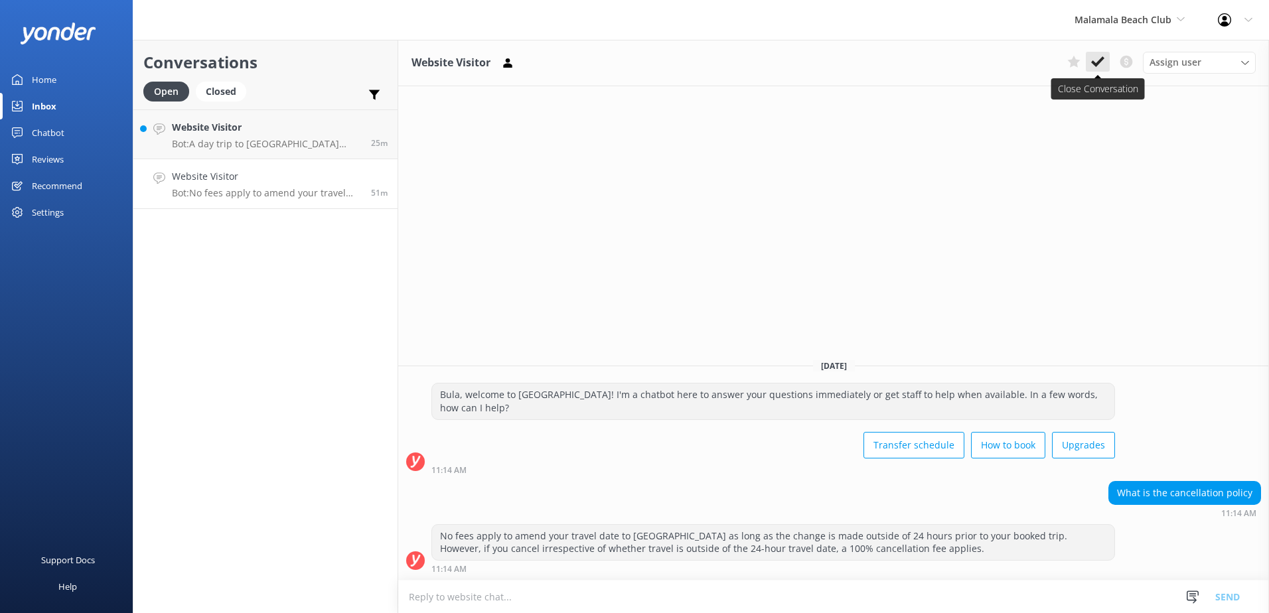
click at [1094, 59] on icon at bounding box center [1097, 61] width 13 height 13
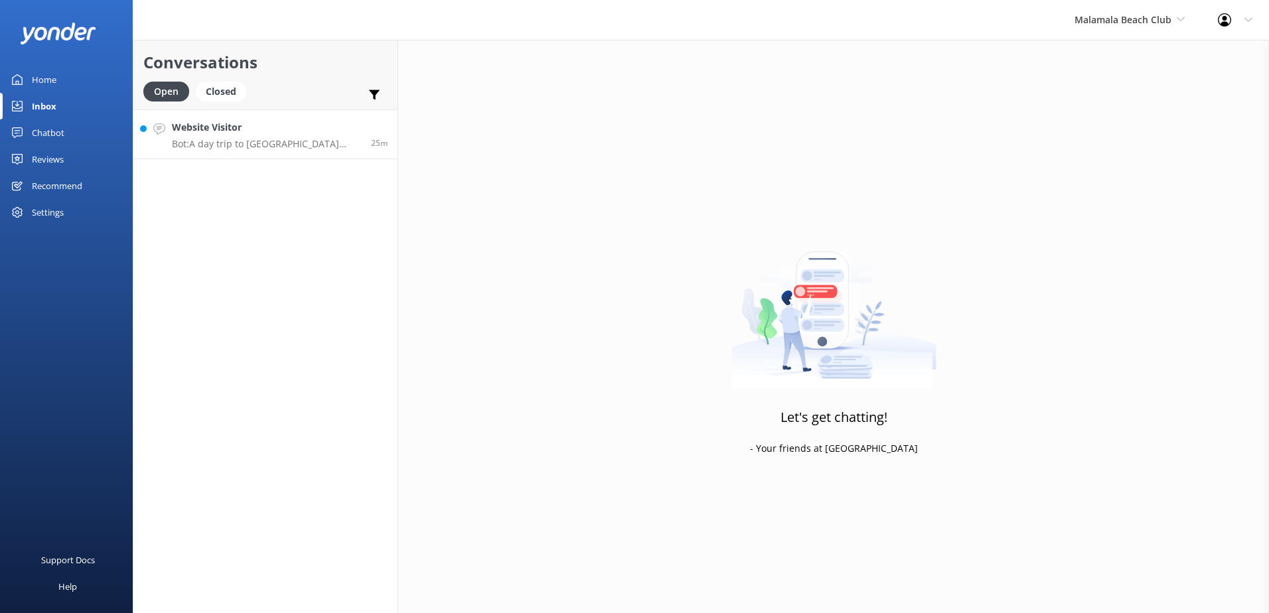
click at [310, 122] on h4 "Website Visitor" at bounding box center [266, 127] width 189 height 15
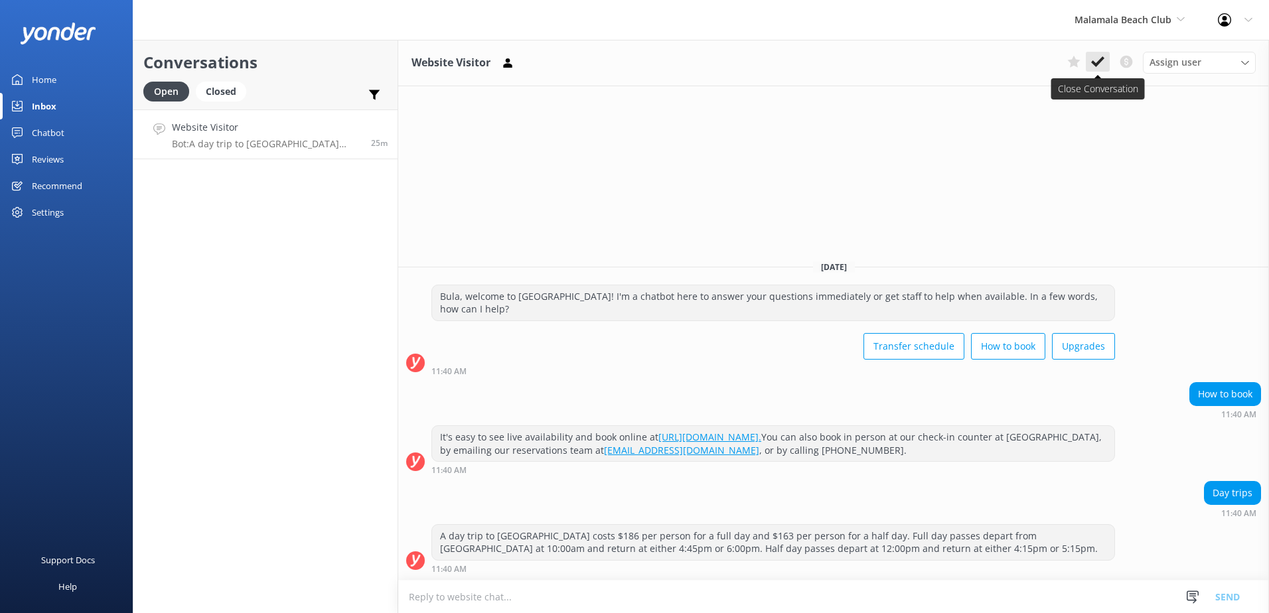
click at [1105, 69] on button at bounding box center [1098, 62] width 24 height 20
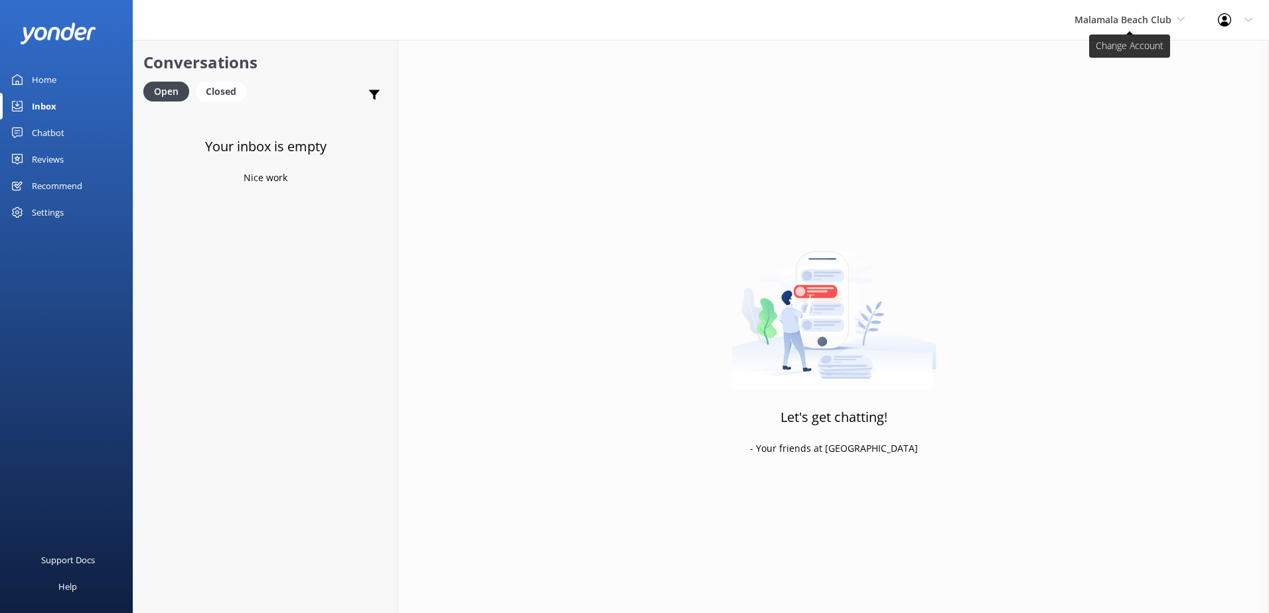
click at [1133, 17] on span "Malamala Beach Club" at bounding box center [1123, 19] width 97 height 13
click at [1101, 146] on link "Awesome Adventures Fiji" at bounding box center [1124, 151] width 133 height 32
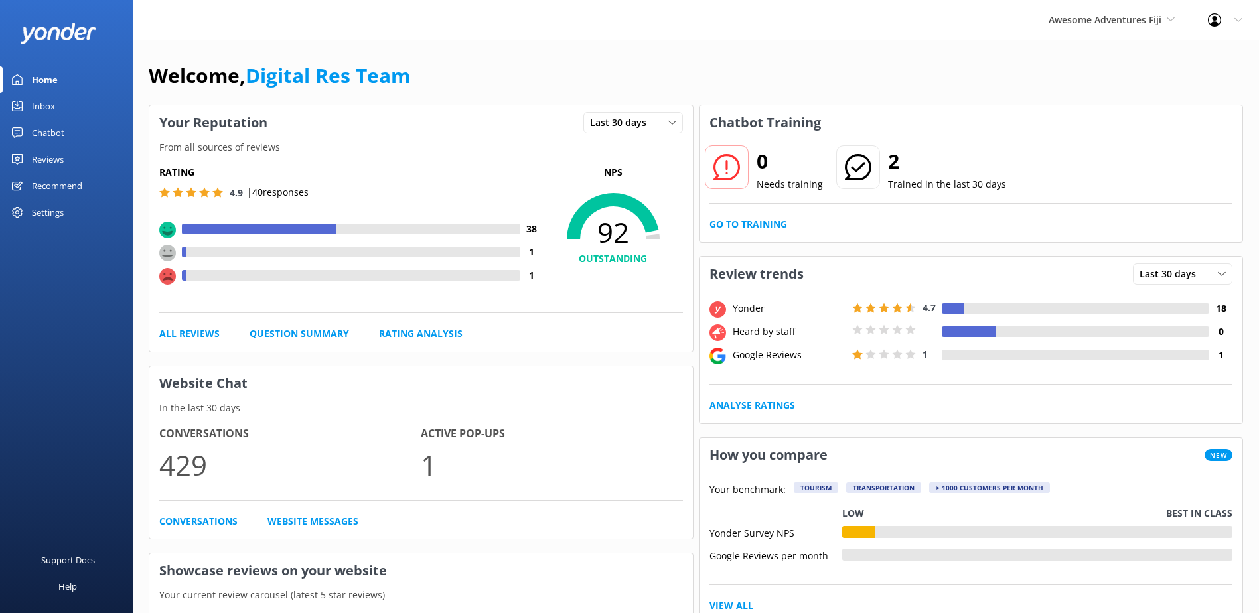
click at [74, 107] on link "Inbox" at bounding box center [66, 106] width 133 height 27
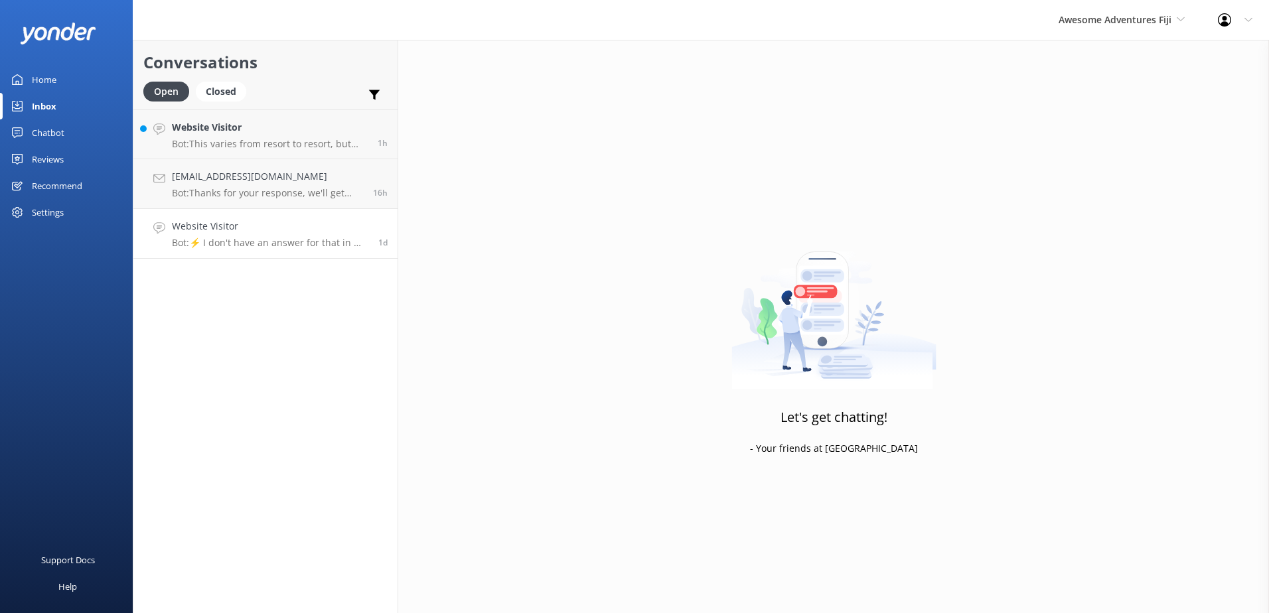
drag, startPoint x: 175, startPoint y: 227, endPoint x: 195, endPoint y: 233, distance: 20.8
click at [175, 228] on h4 "Website Visitor" at bounding box center [270, 226] width 196 height 15
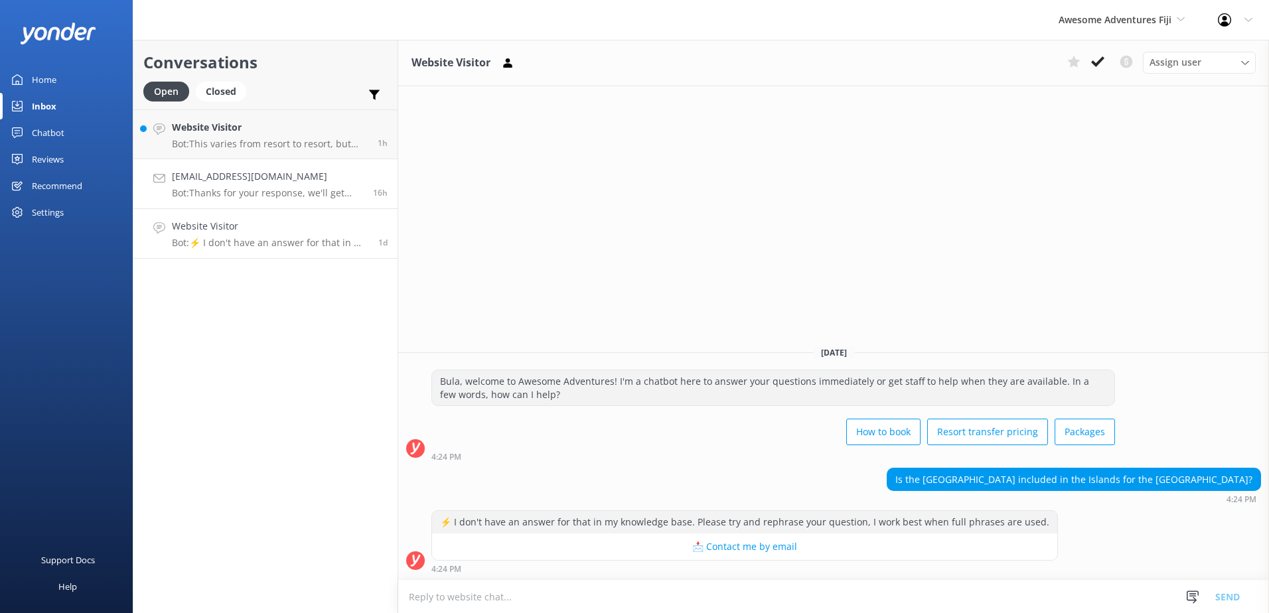
click at [250, 204] on link "[EMAIL_ADDRESS][DOMAIN_NAME] Bot: Thanks for your response, we'll get back to y…" at bounding box center [265, 184] width 264 height 50
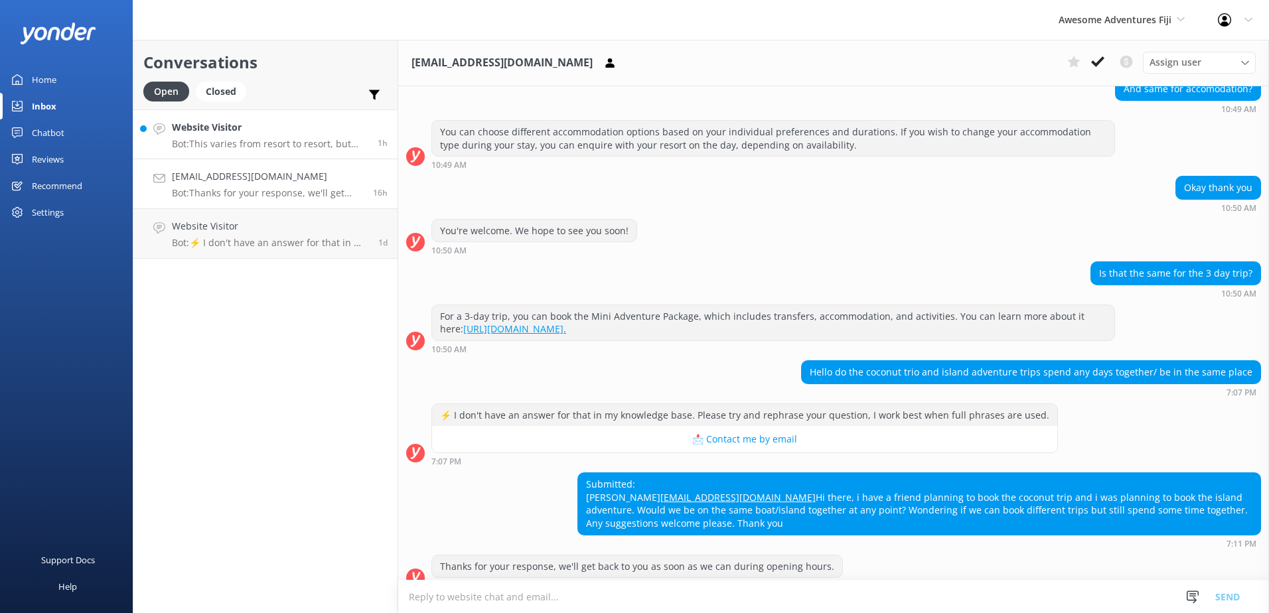
scroll to position [370, 0]
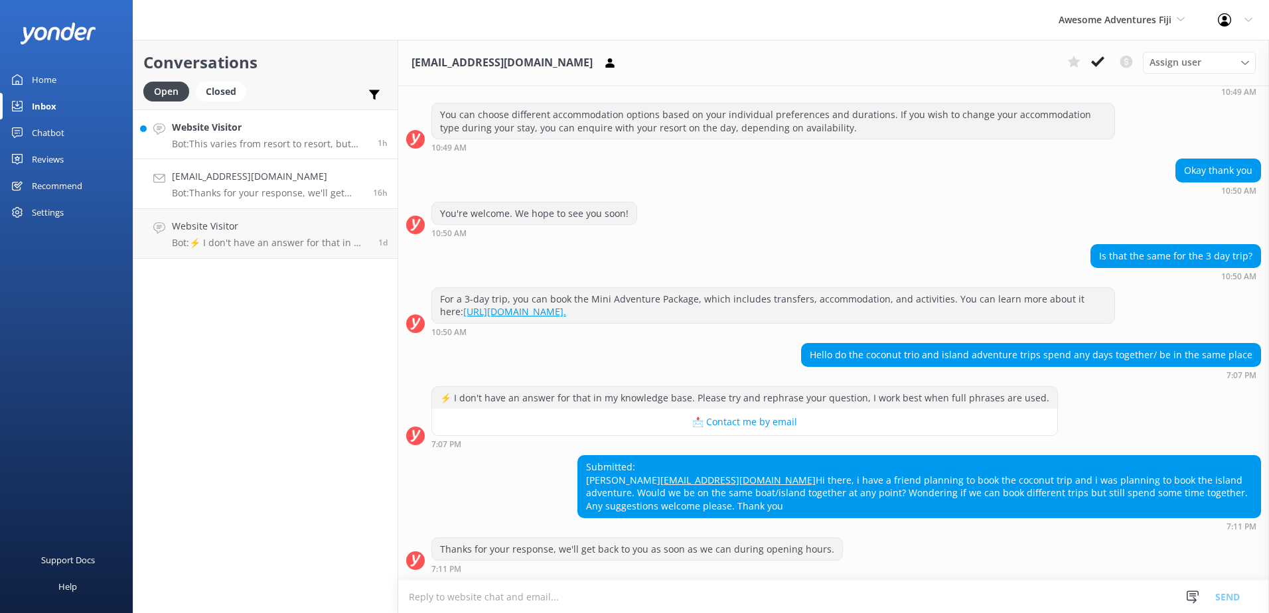
click at [276, 138] on p "Bot: This varies from resort to resort, but most only charge if it is a guided …" at bounding box center [270, 144] width 196 height 12
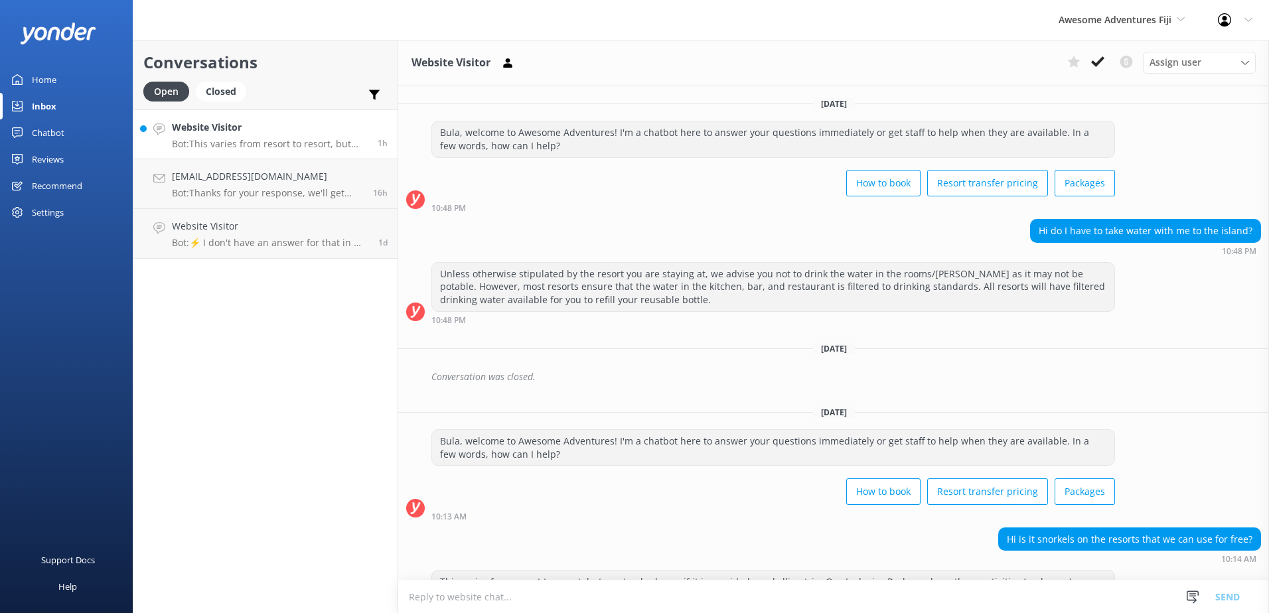
scroll to position [33, 0]
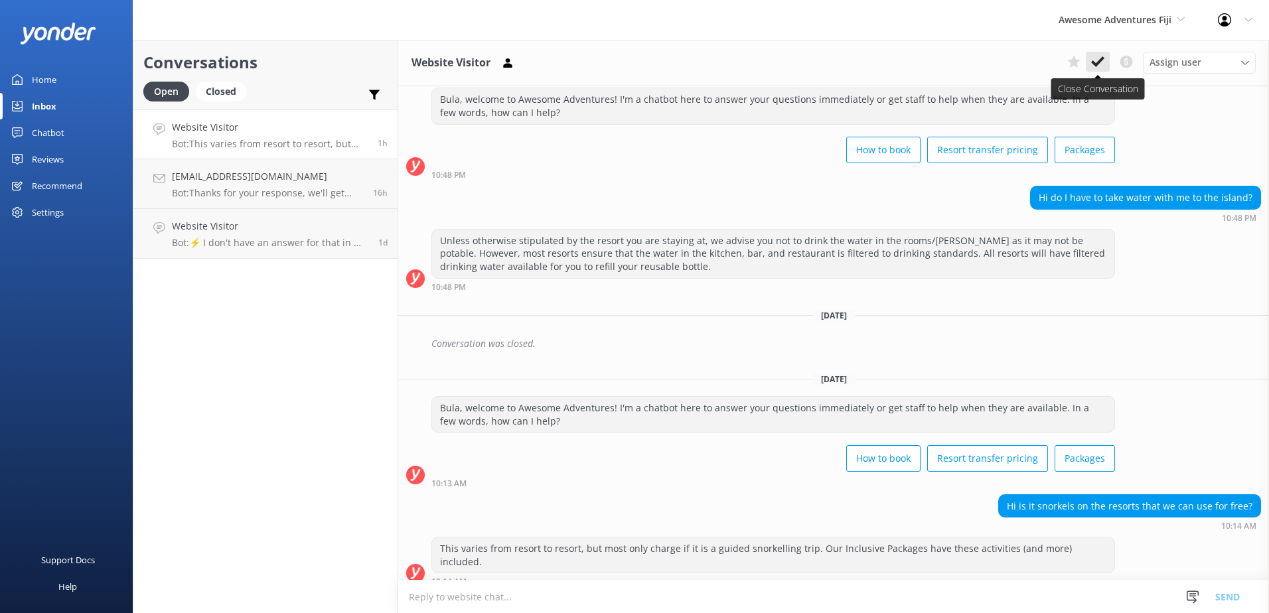
click at [1099, 56] on icon at bounding box center [1097, 61] width 13 height 13
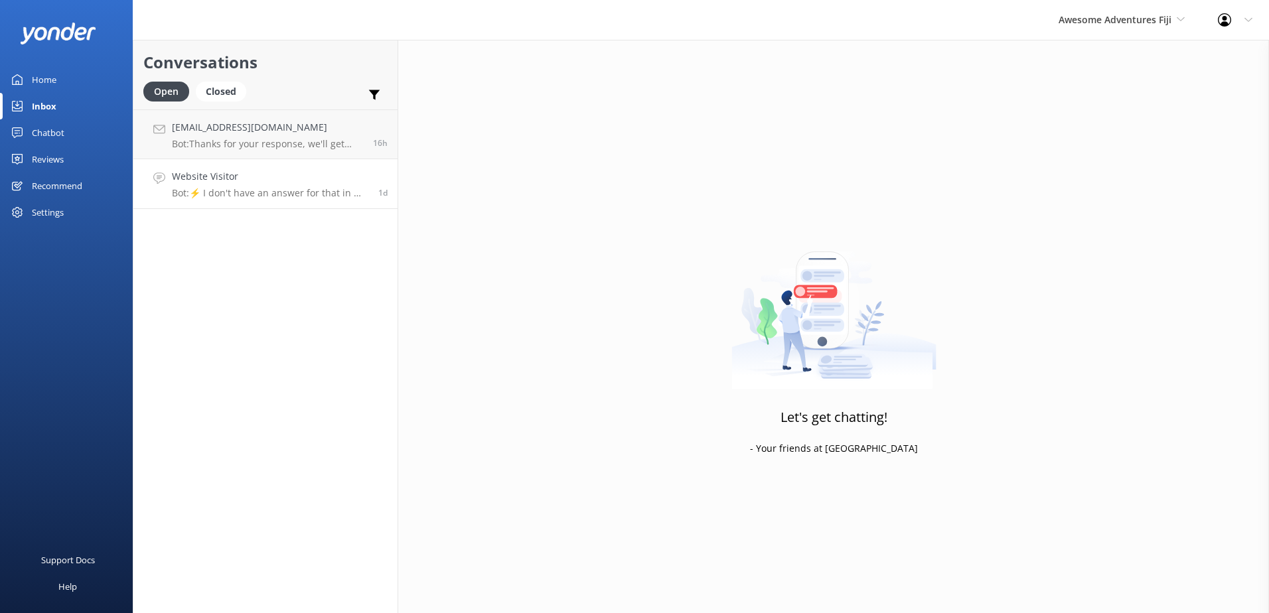
click at [260, 191] on p "Bot: ⚡ I don't have an answer for that in my knowledge base. Please try and rep…" at bounding box center [270, 193] width 196 height 12
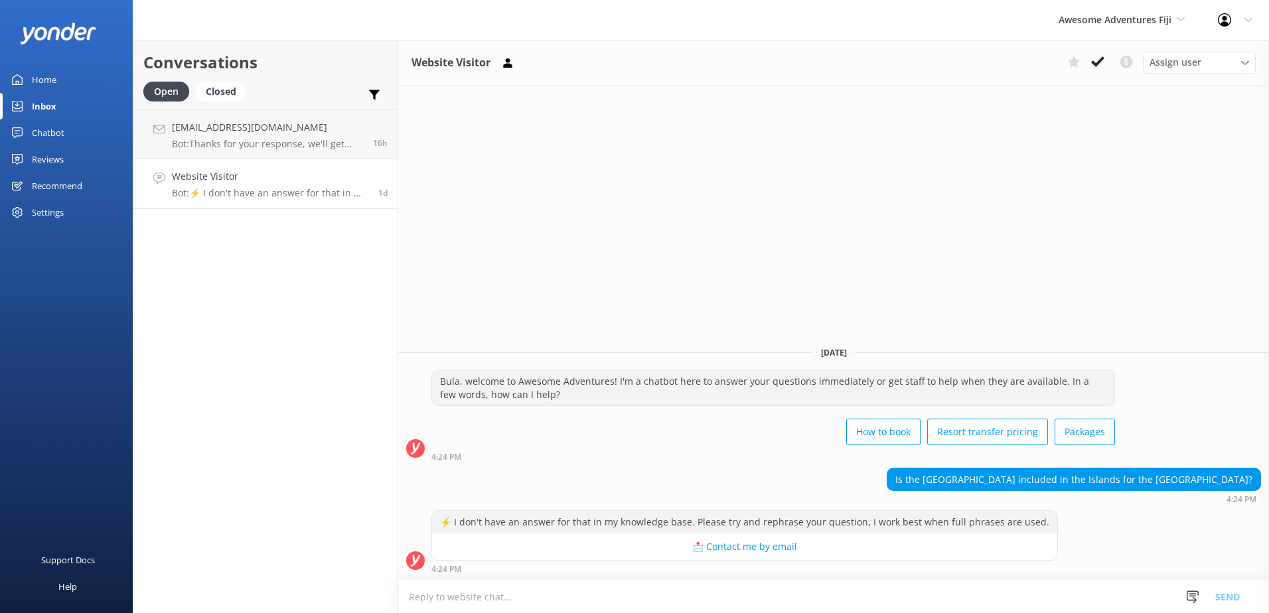
click at [599, 597] on textarea at bounding box center [833, 597] width 871 height 33
click at [646, 601] on textarea "Your stop would be [GEOGRAPHIC_DATA]" at bounding box center [833, 596] width 871 height 33
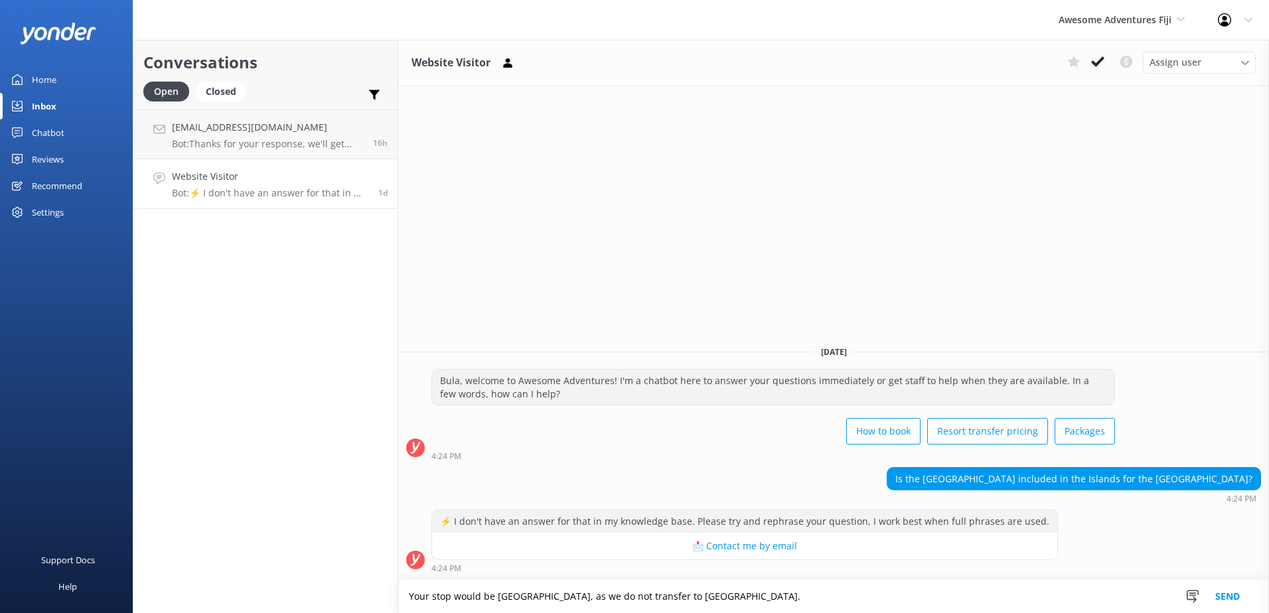
type textarea "Your stop would be [GEOGRAPHIC_DATA], as we do not transfer to [GEOGRAPHIC_DATA…"
click at [1228, 591] on button "Send" at bounding box center [1228, 596] width 50 height 33
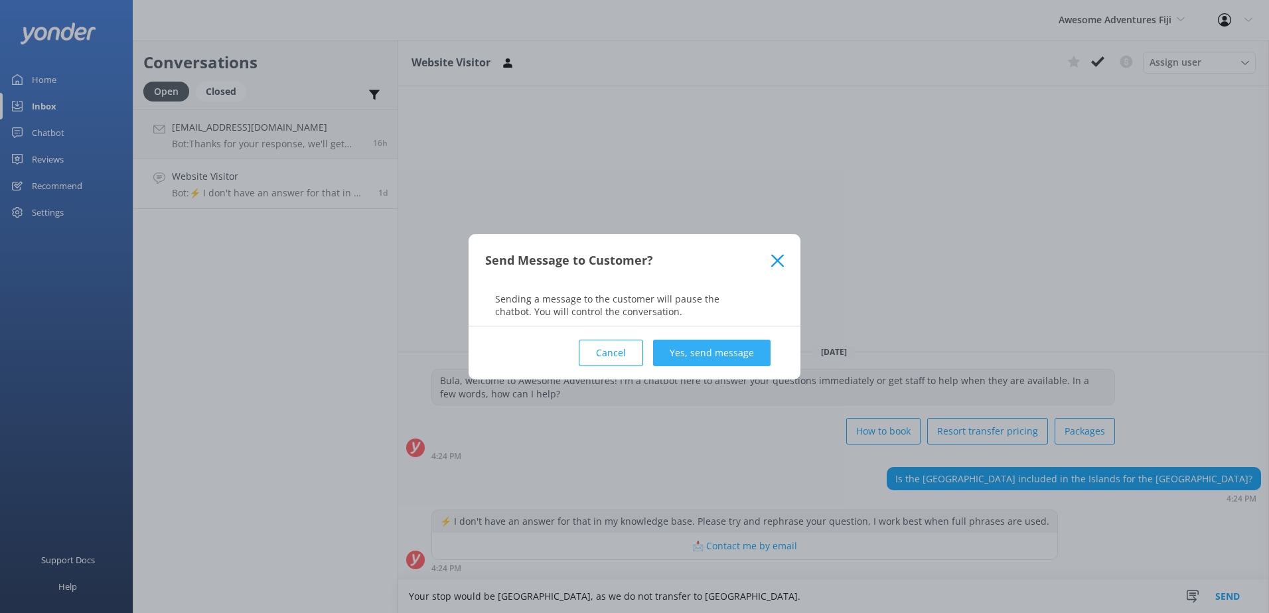
click at [756, 360] on button "Yes, send message" at bounding box center [711, 353] width 117 height 27
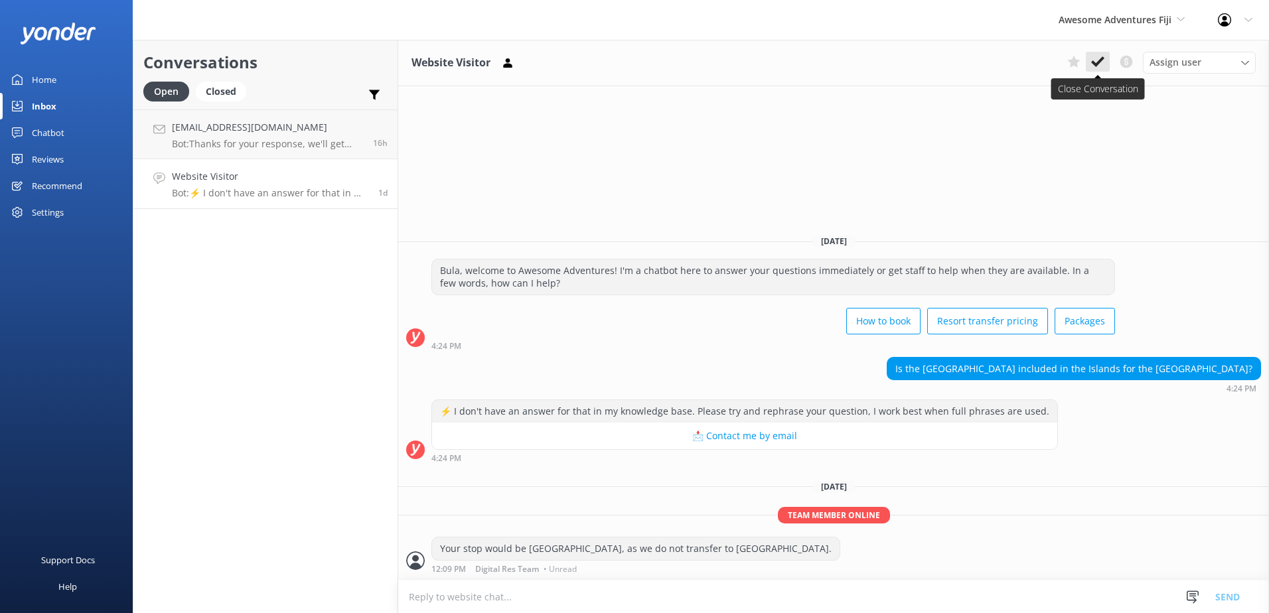
click at [1090, 62] on button at bounding box center [1098, 62] width 24 height 20
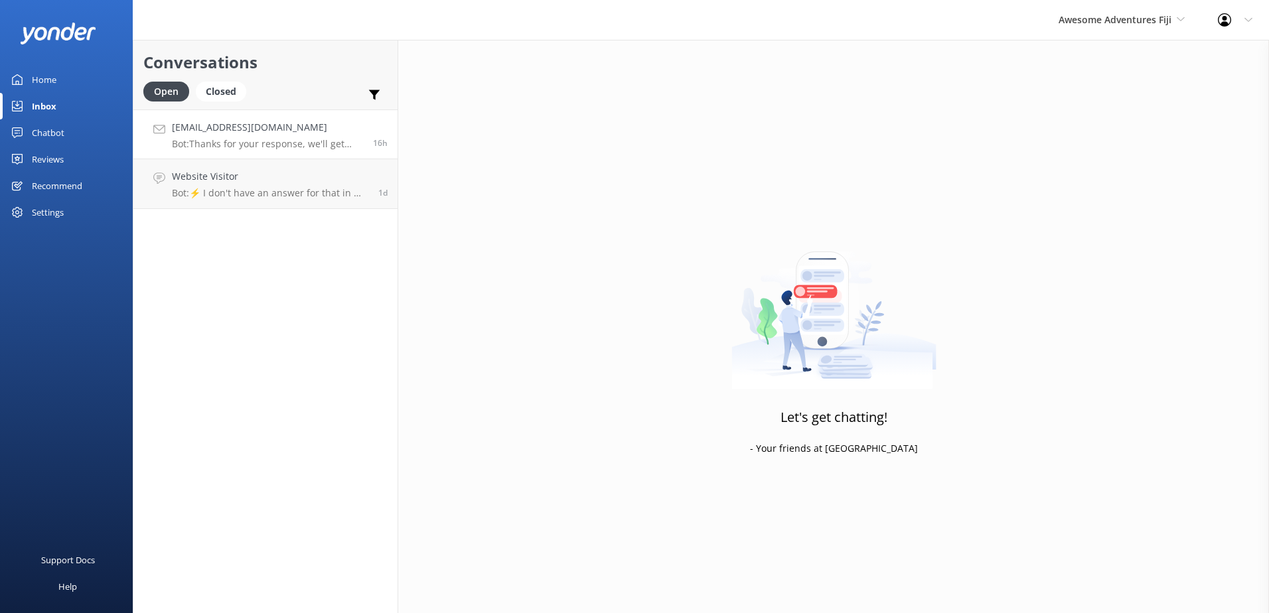
click at [309, 135] on h4 "[EMAIL_ADDRESS][DOMAIN_NAME]" at bounding box center [267, 127] width 191 height 15
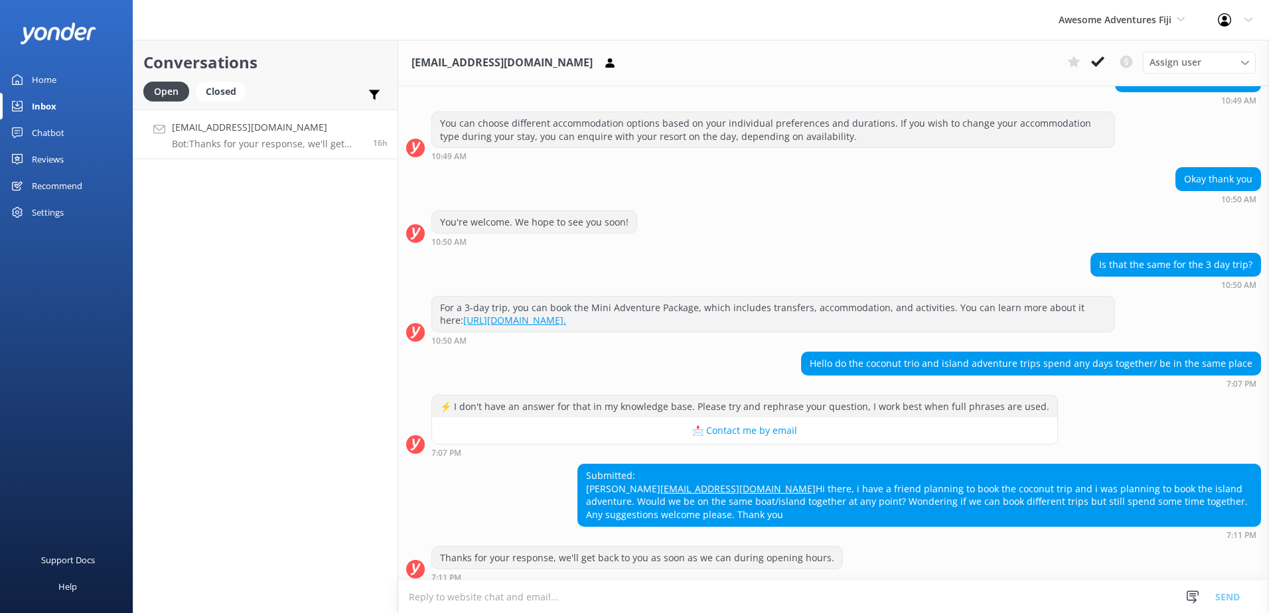
scroll to position [370, 0]
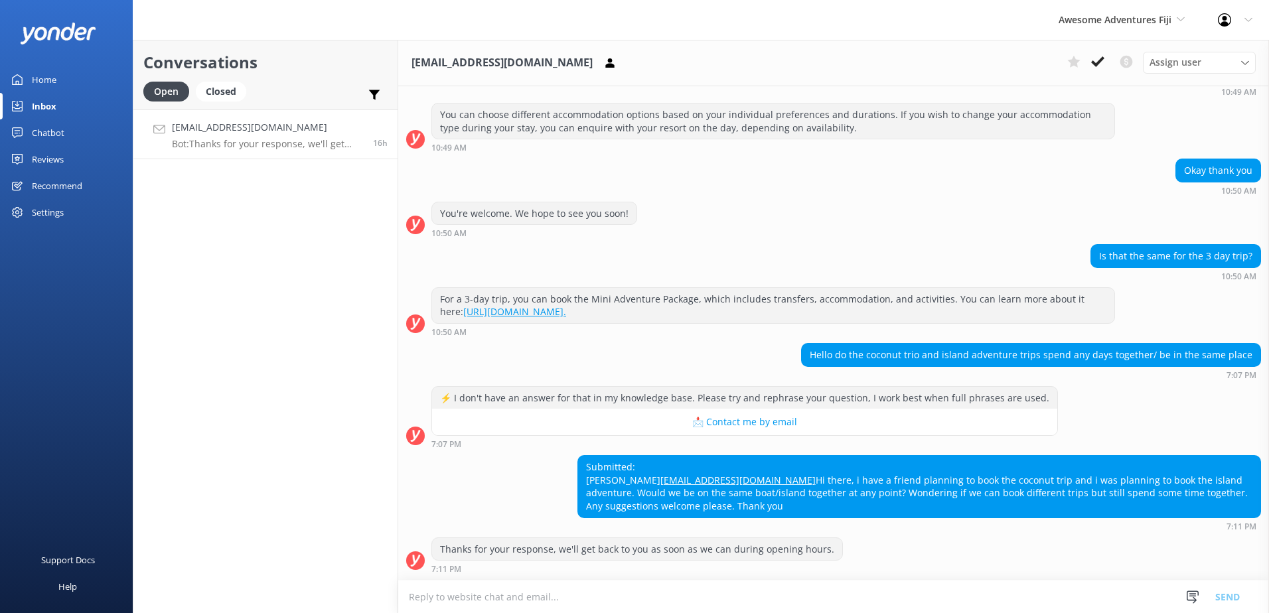
click at [815, 607] on textarea at bounding box center [833, 597] width 871 height 33
click at [813, 608] on textarea at bounding box center [833, 597] width 871 height 33
click at [971, 607] on textarea at bounding box center [833, 597] width 871 height 33
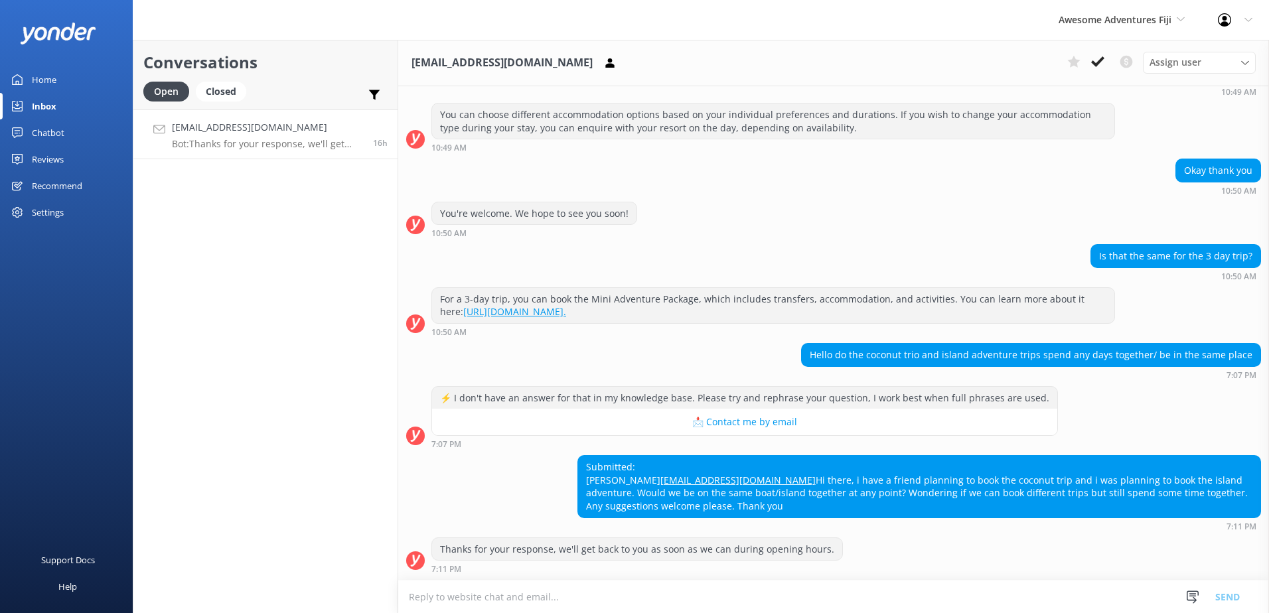
click at [972, 598] on textarea at bounding box center [833, 597] width 871 height 33
click at [738, 606] on textarea at bounding box center [833, 597] width 871 height 33
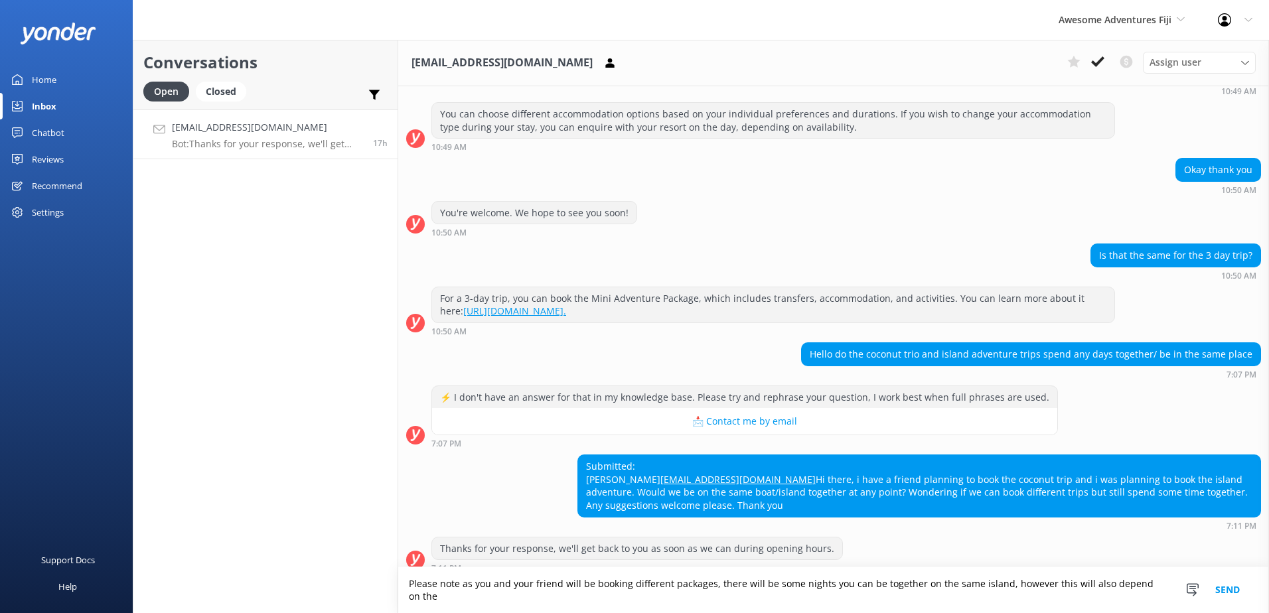
scroll to position [383, 0]
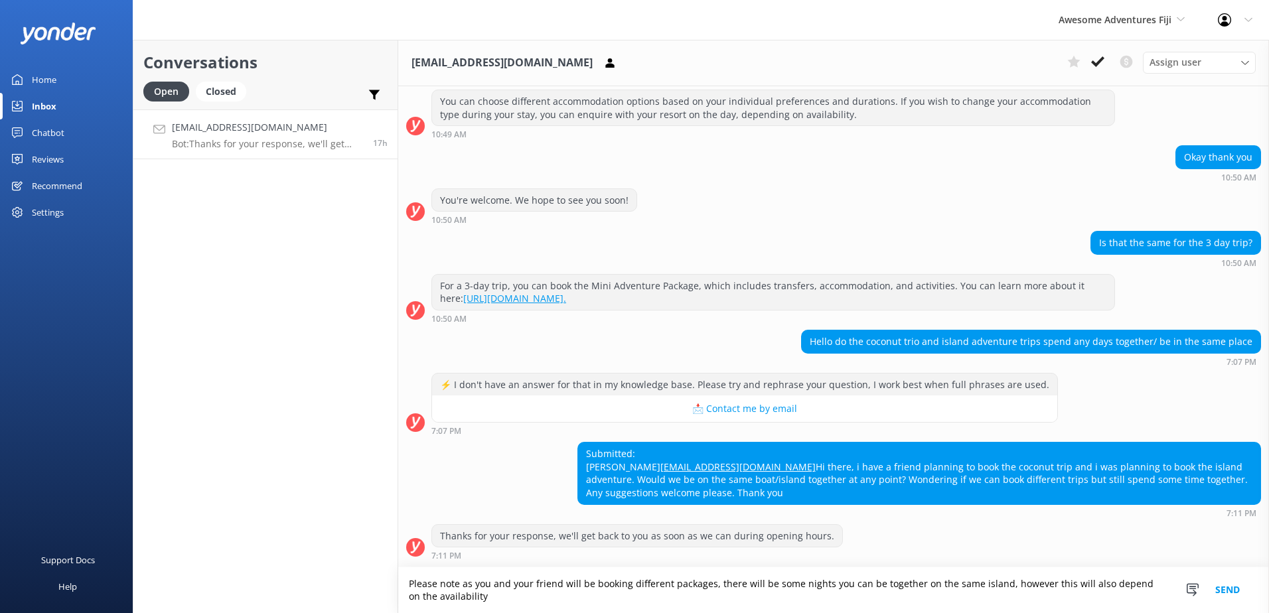
drag, startPoint x: 700, startPoint y: 608, endPoint x: 329, endPoint y: 582, distance: 372.0
click at [329, 582] on div "Conversations Open Closed Important Converted Assigned to me Unassigned Joanned…" at bounding box center [701, 327] width 1136 height 574
click at [501, 605] on textarea "Please note as you and your friend will be booking different packages, there wi…" at bounding box center [833, 591] width 871 height 46
paste textarea "that since you and your friend will be booking different packages, there will b…"
type textarea "Please note that since you and your friend will be booking different packages, …"
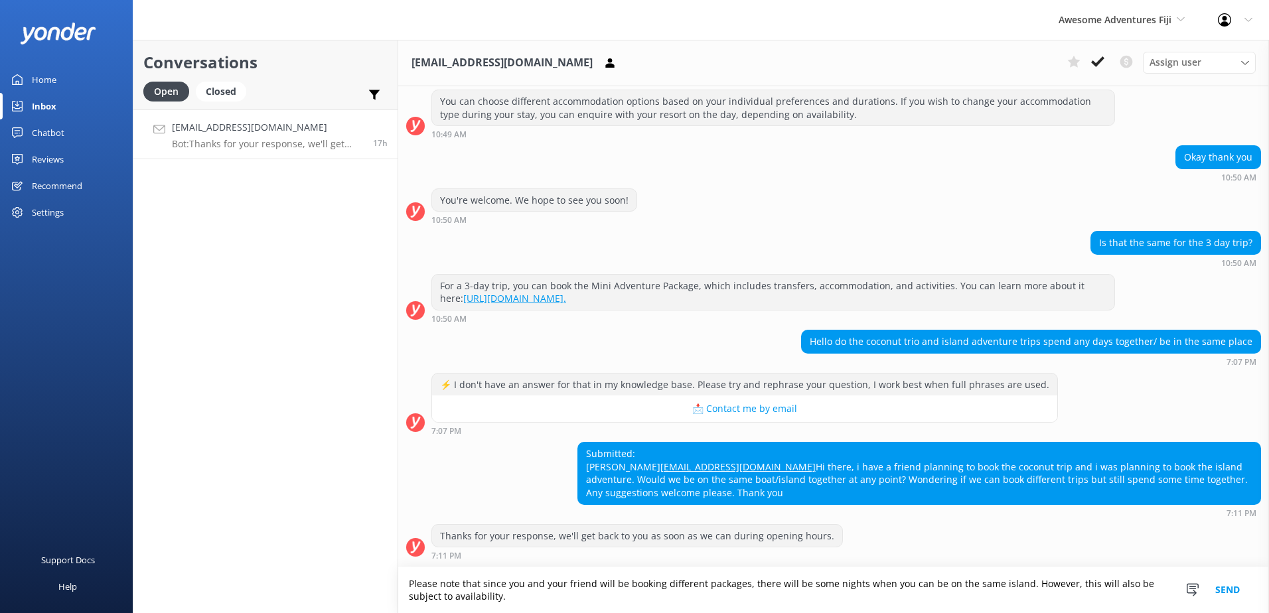
click at [1217, 581] on button "Send" at bounding box center [1228, 591] width 50 height 46
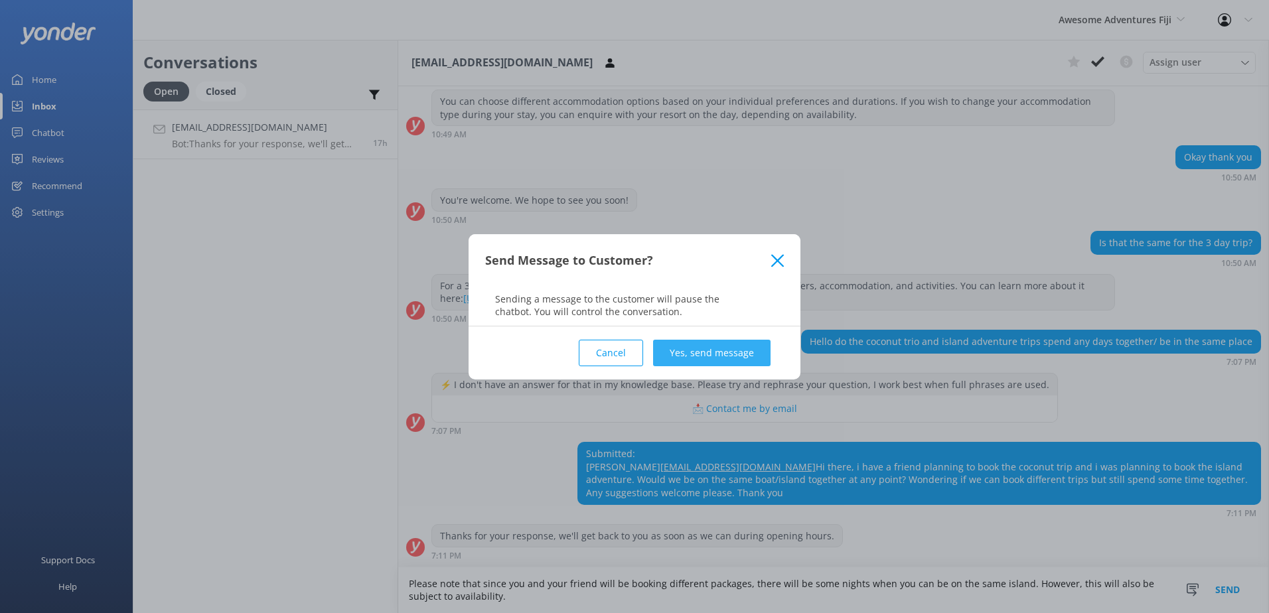
click at [685, 345] on button "Yes, send message" at bounding box center [711, 353] width 117 height 27
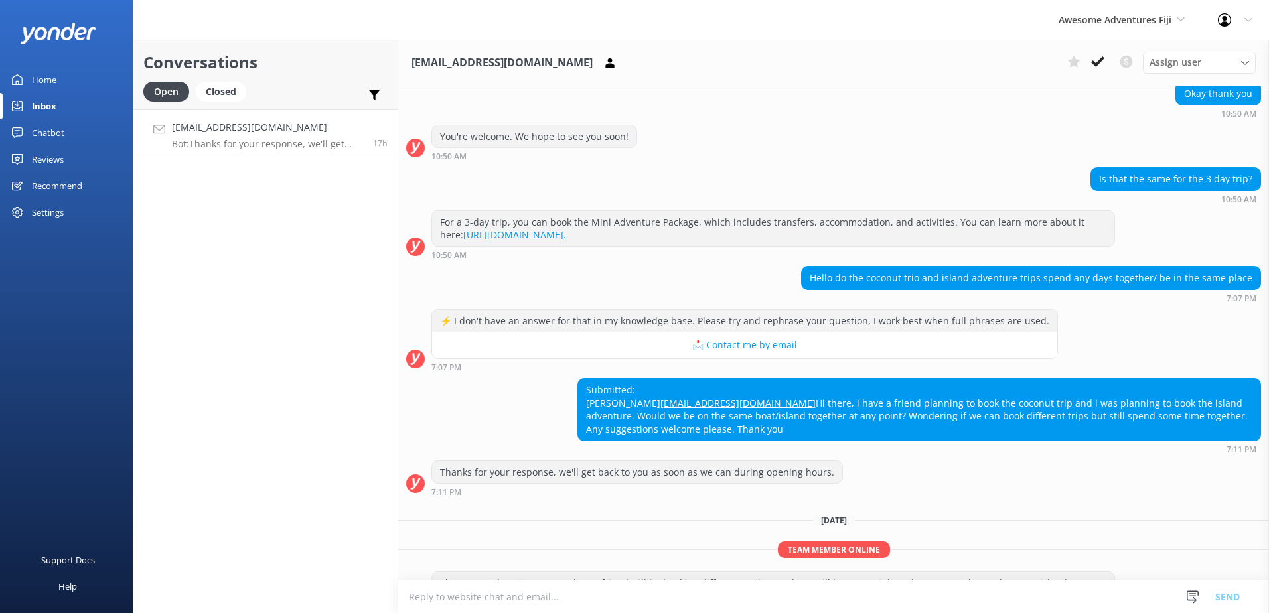
scroll to position [494, 0]
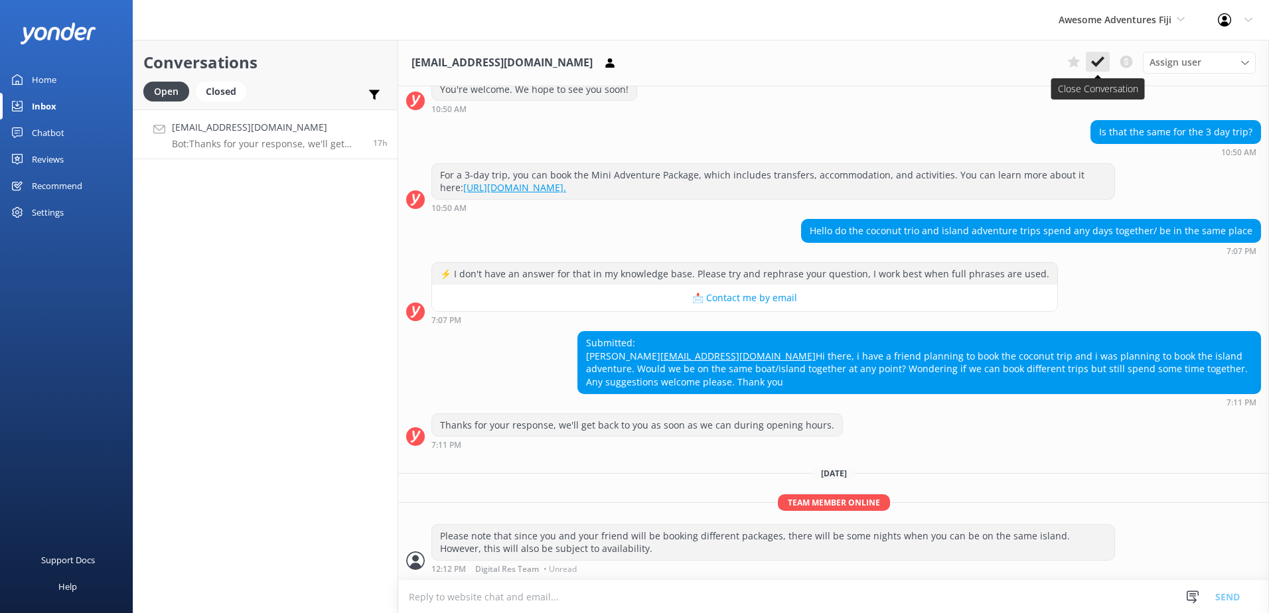
click at [1091, 66] on button at bounding box center [1098, 62] width 24 height 20
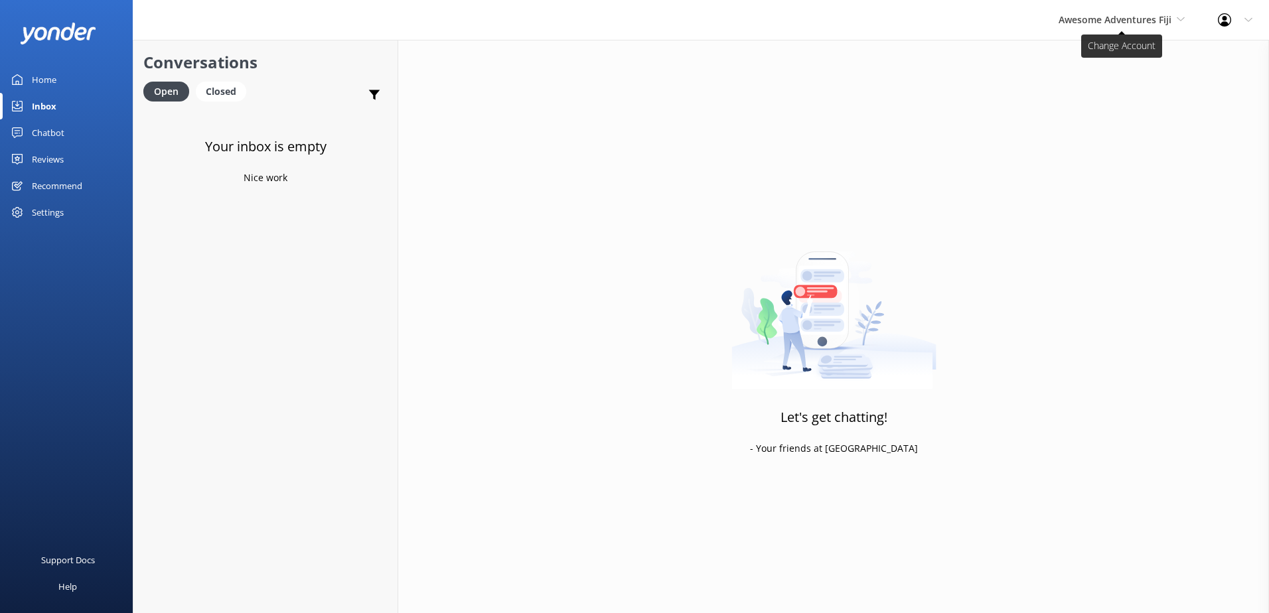
click at [1118, 27] on span "Awesome Adventures Fiji" at bounding box center [1122, 20] width 126 height 15
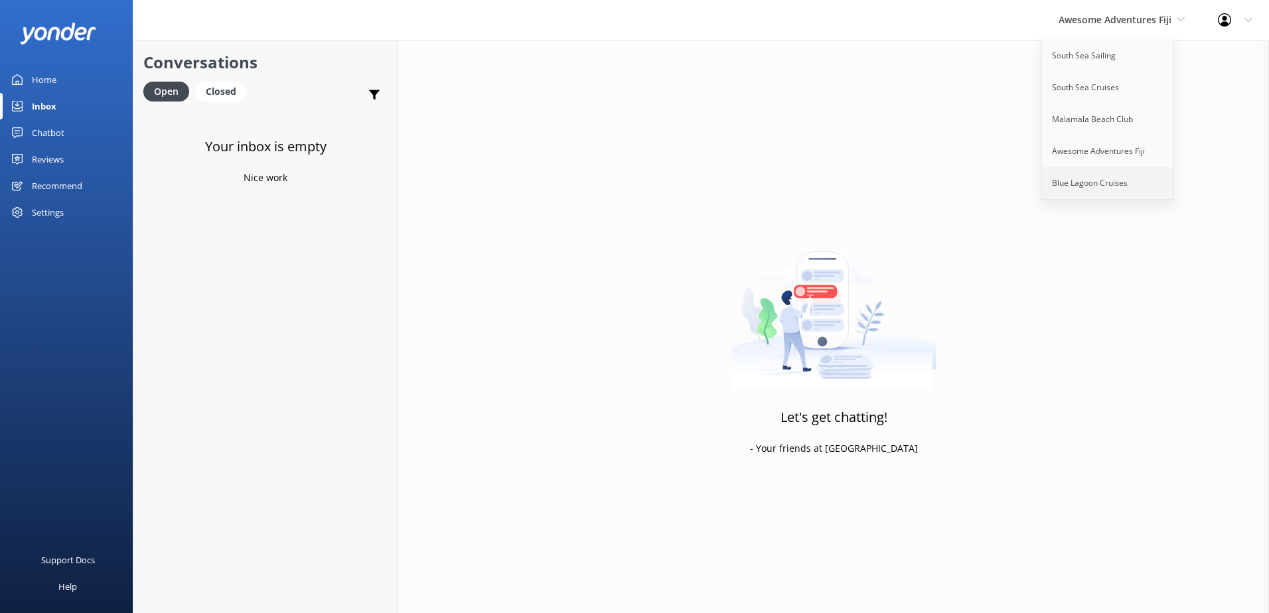
click at [1112, 191] on link "Blue Lagoon Cruises" at bounding box center [1108, 183] width 133 height 32
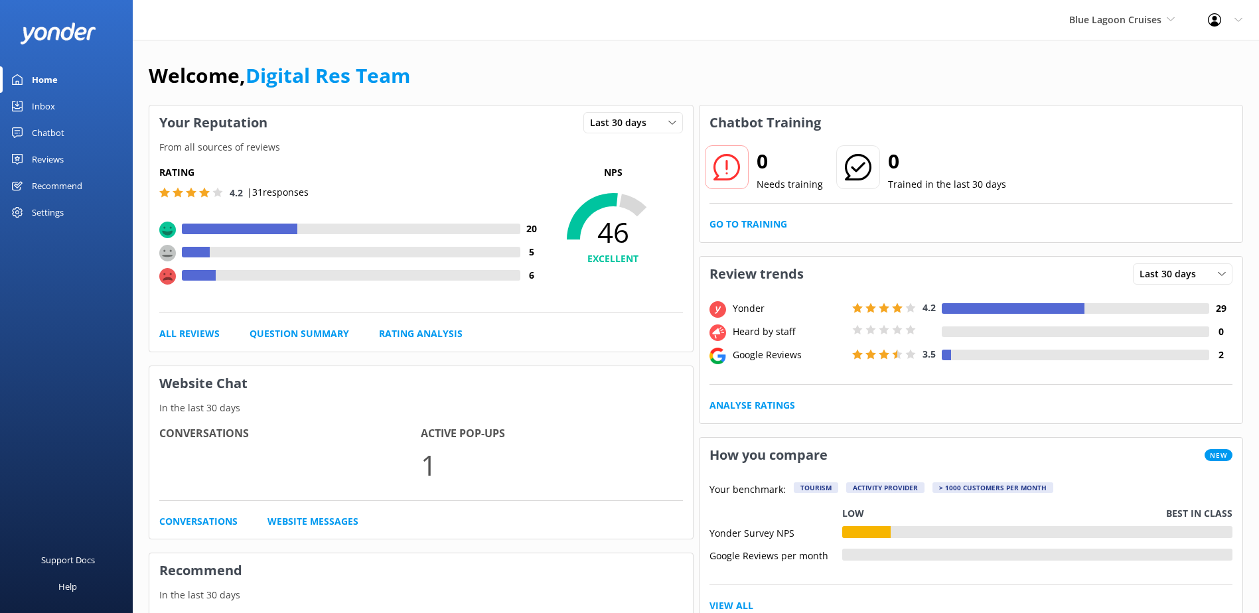
click at [18, 107] on icon at bounding box center [17, 106] width 11 height 11
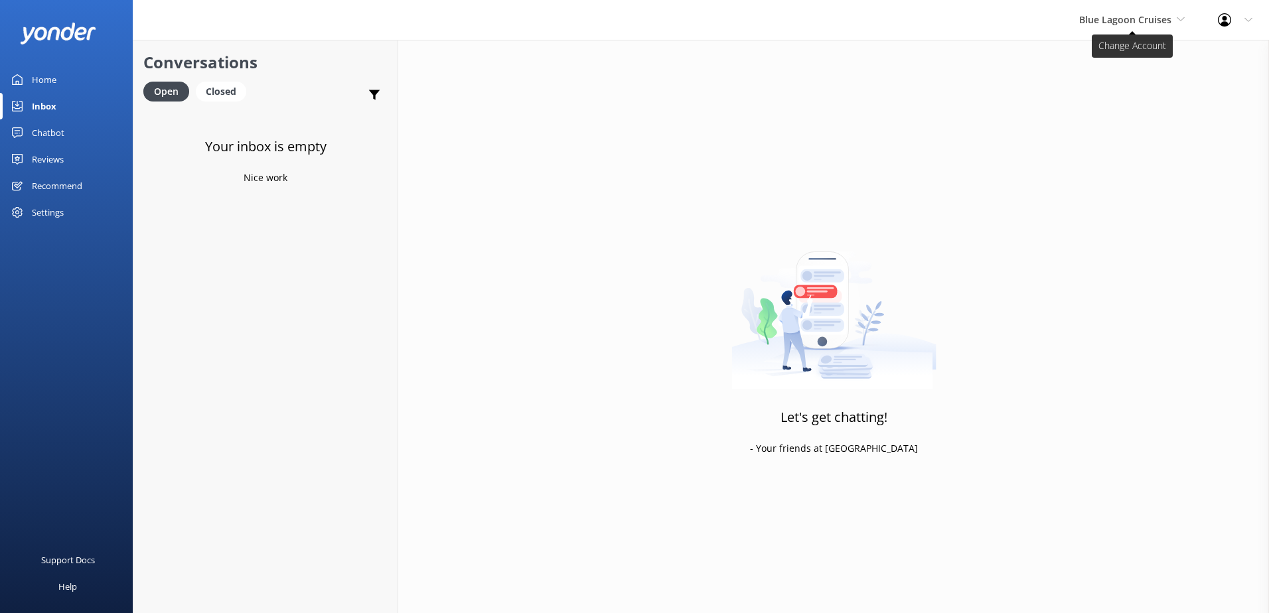
click at [1116, 16] on span "Blue Lagoon Cruises" at bounding box center [1125, 19] width 92 height 13
click at [1105, 56] on link "South Sea Sailing" at bounding box center [1129, 56] width 133 height 32
